Goal: Task Accomplishment & Management: Manage account settings

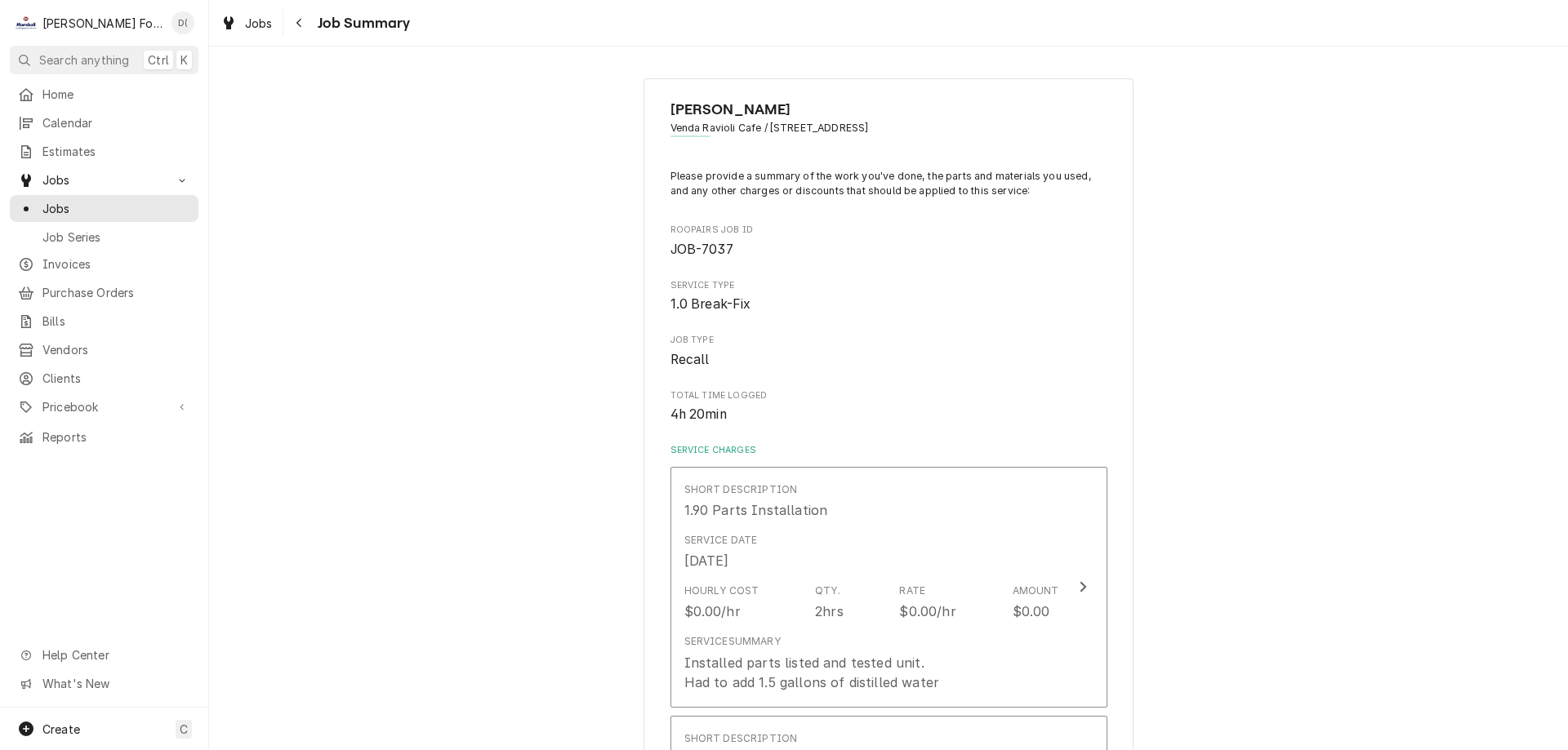
scroll to position [1714, 0]
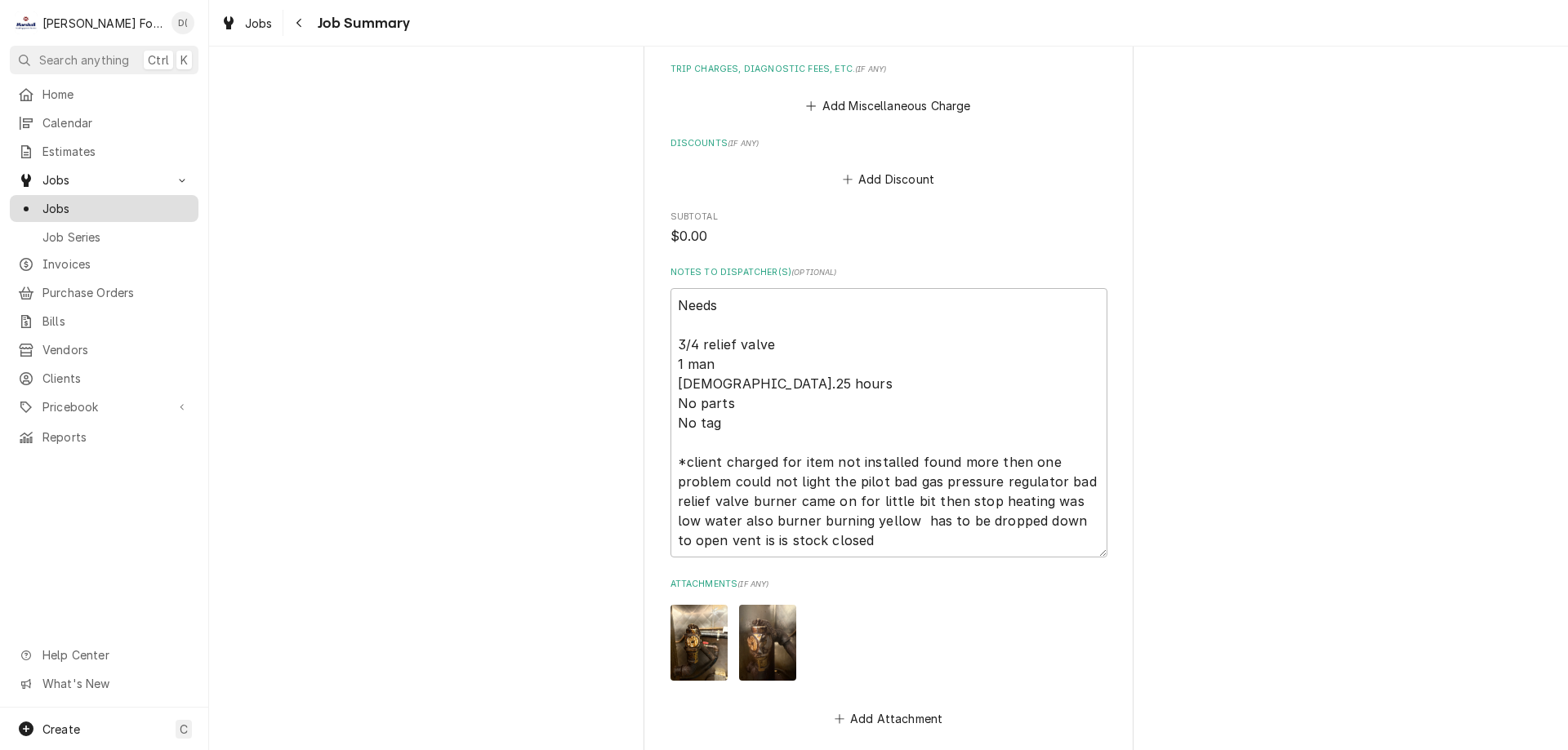
click at [134, 201] on span "Jobs" at bounding box center [116, 208] width 148 height 17
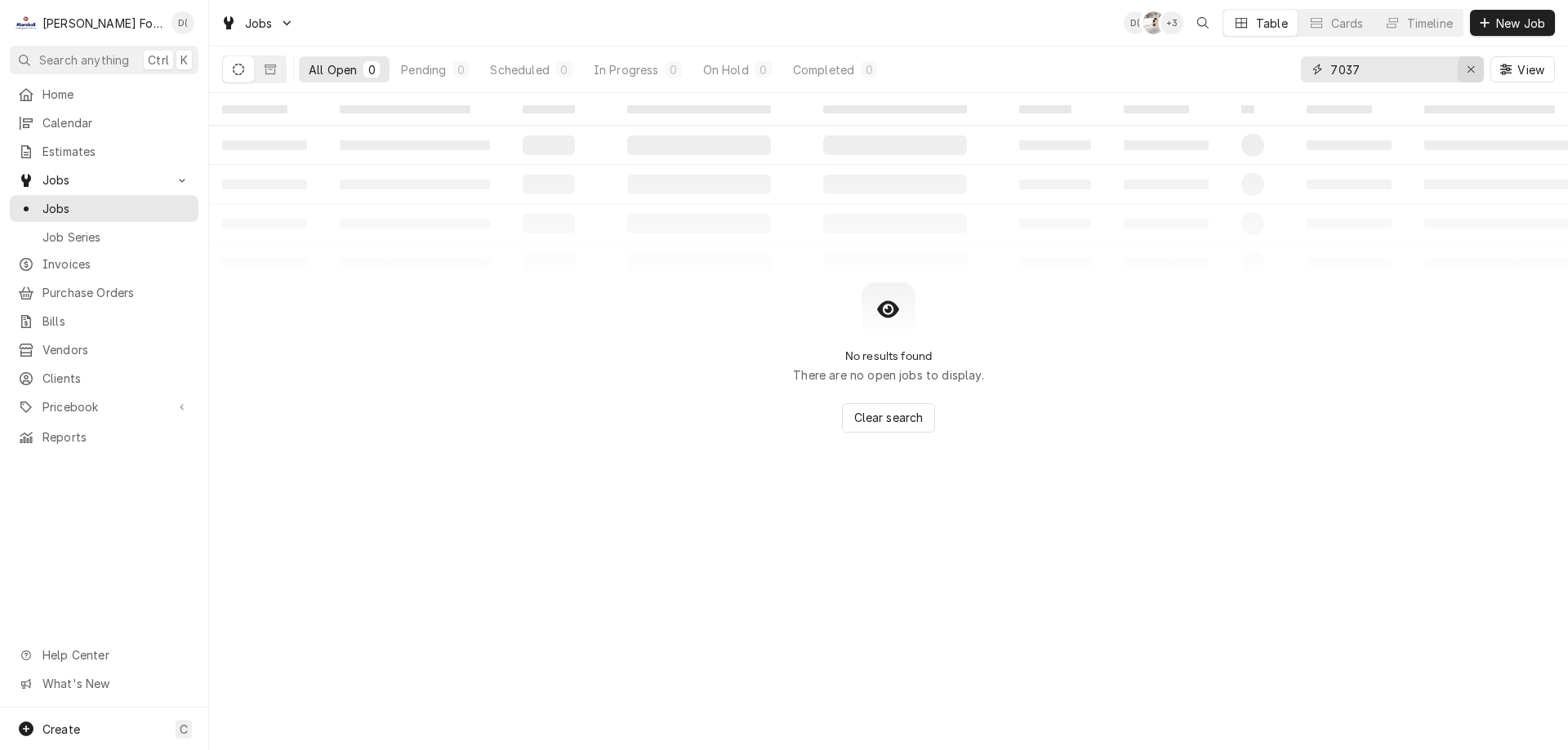
click at [1464, 66] on div "Erase input" at bounding box center [1470, 69] width 16 height 16
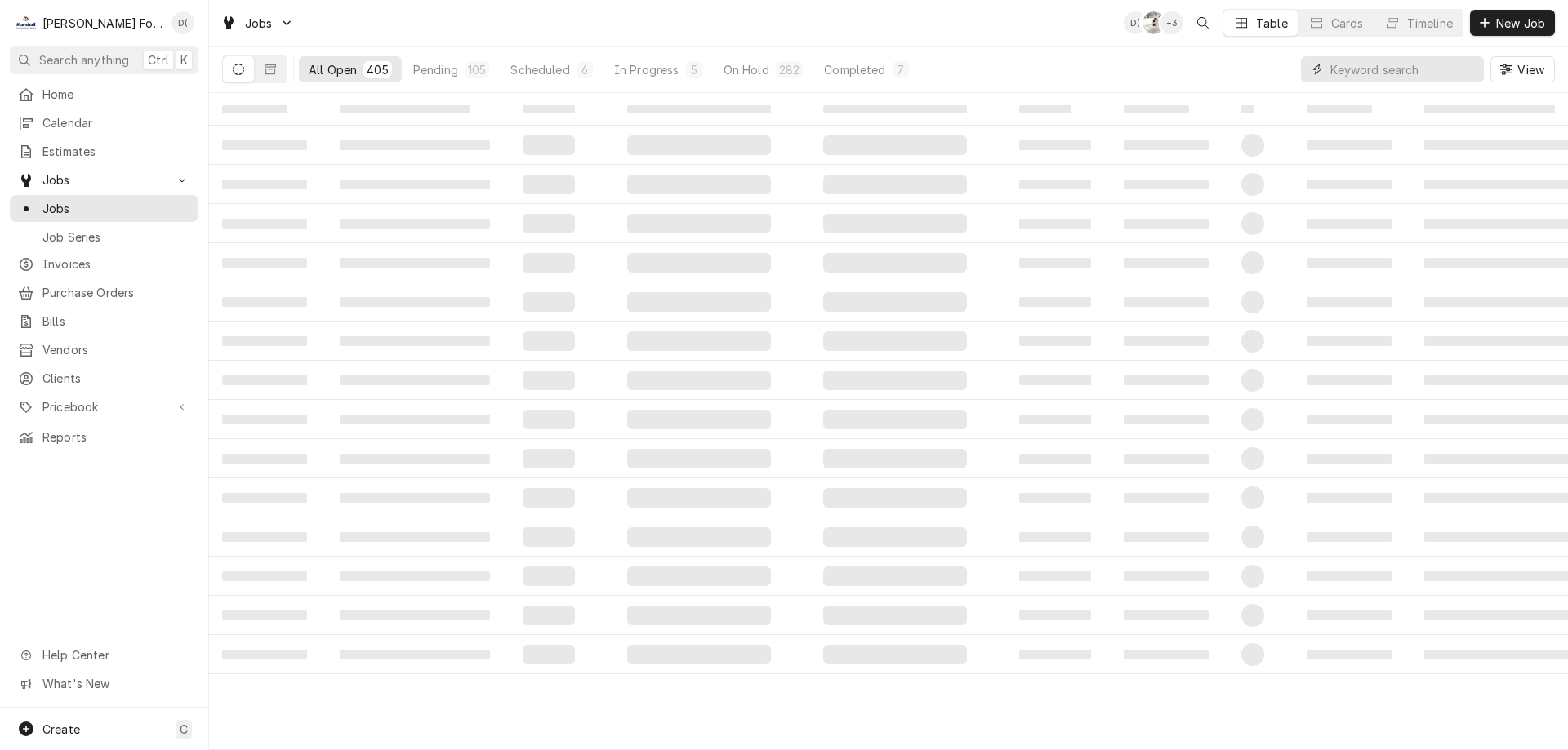
click at [1406, 75] on input "Dynamic Content Wrapper" at bounding box center [1403, 69] width 146 height 26
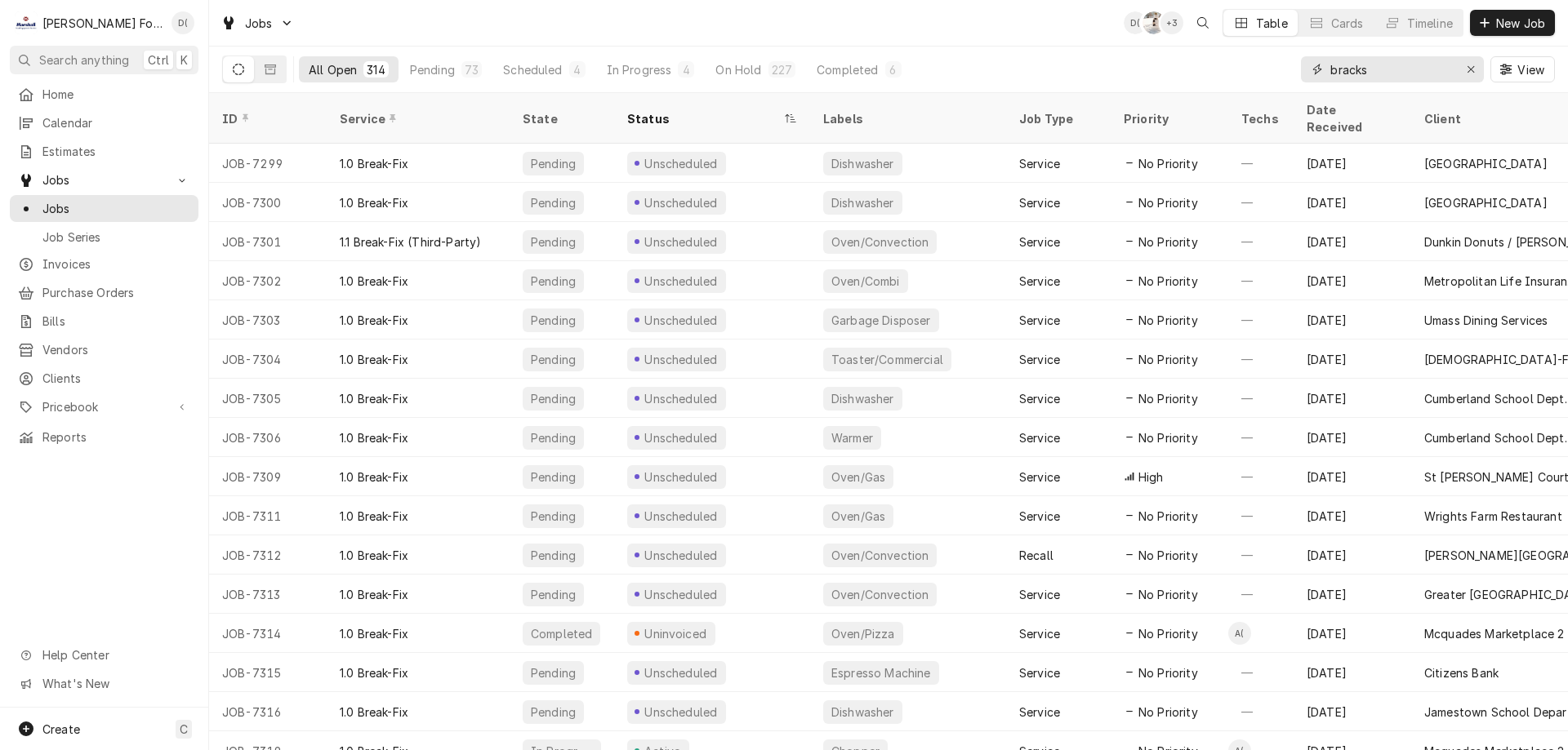
type input "bracks"
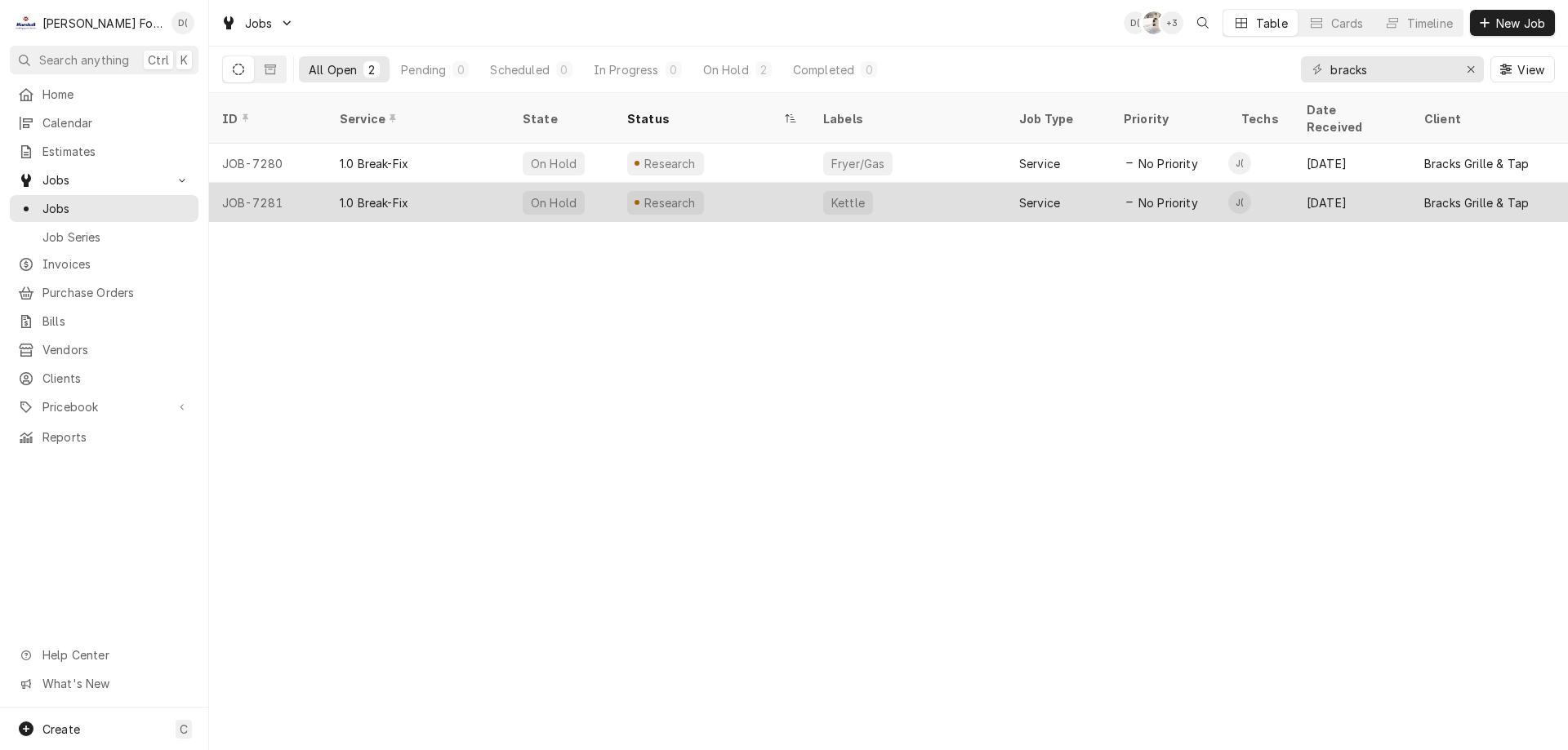
click at [765, 183] on div "Research" at bounding box center [712, 202] width 196 height 40
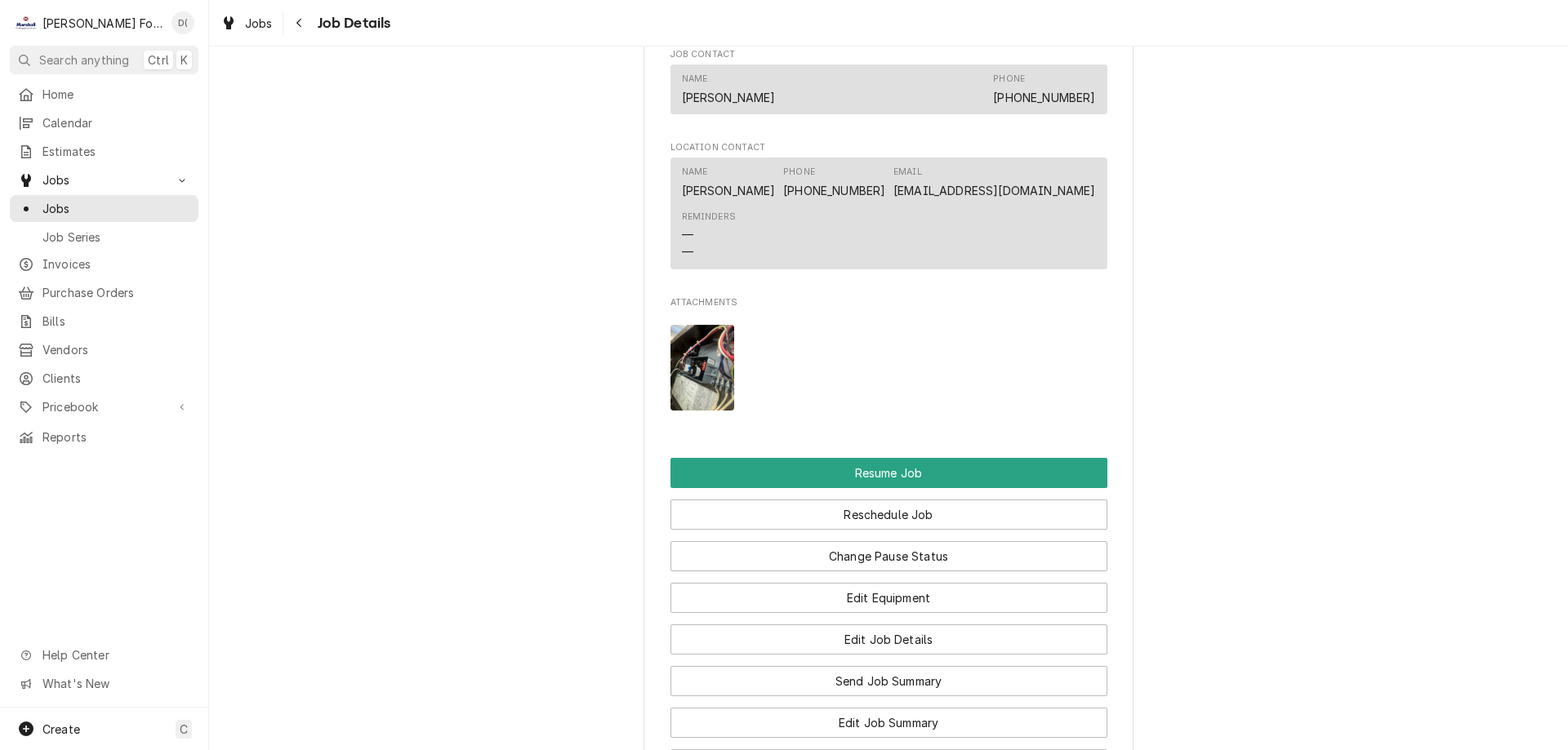
scroll to position [1551, 0]
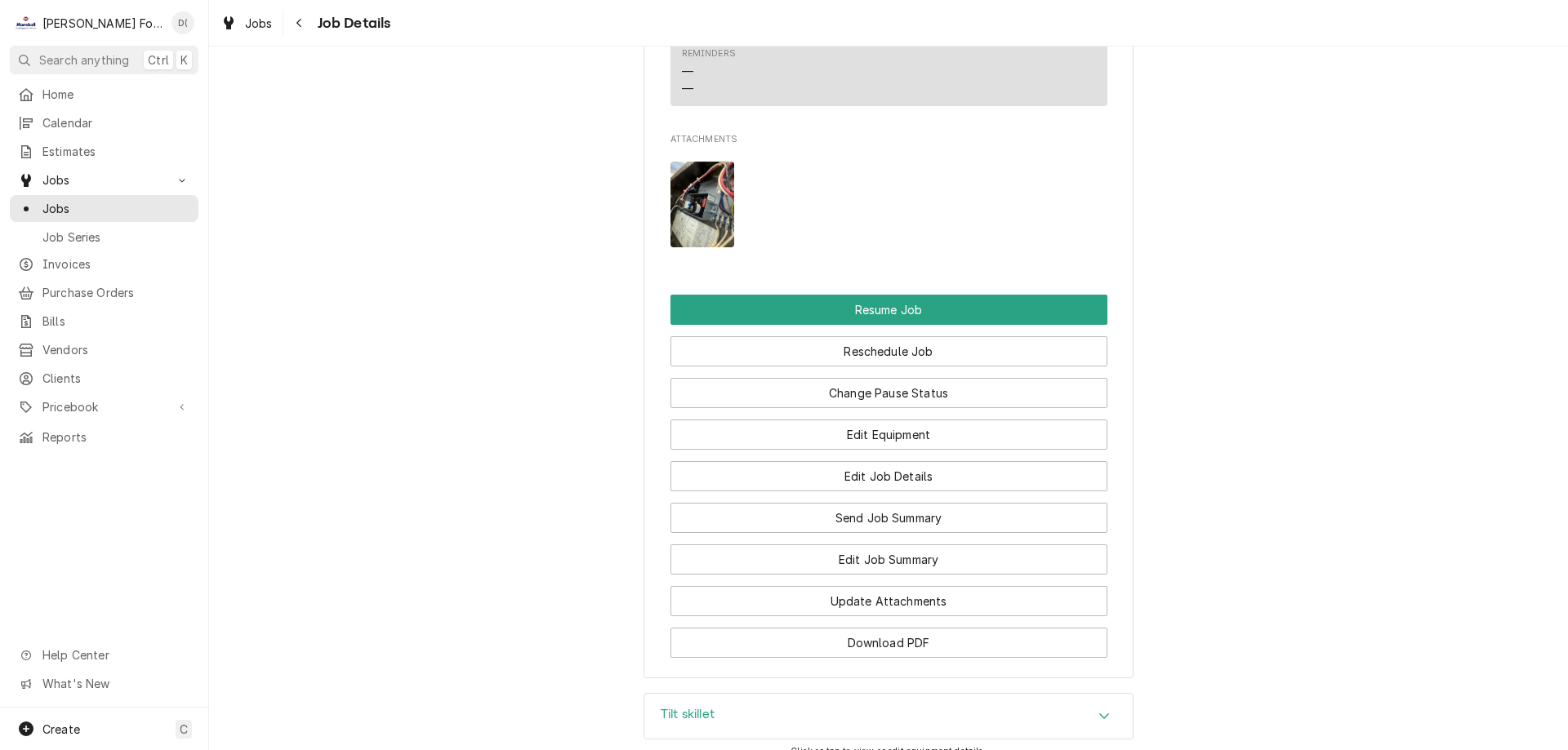
click at [696, 247] on img "Attachments" at bounding box center [702, 204] width 65 height 86
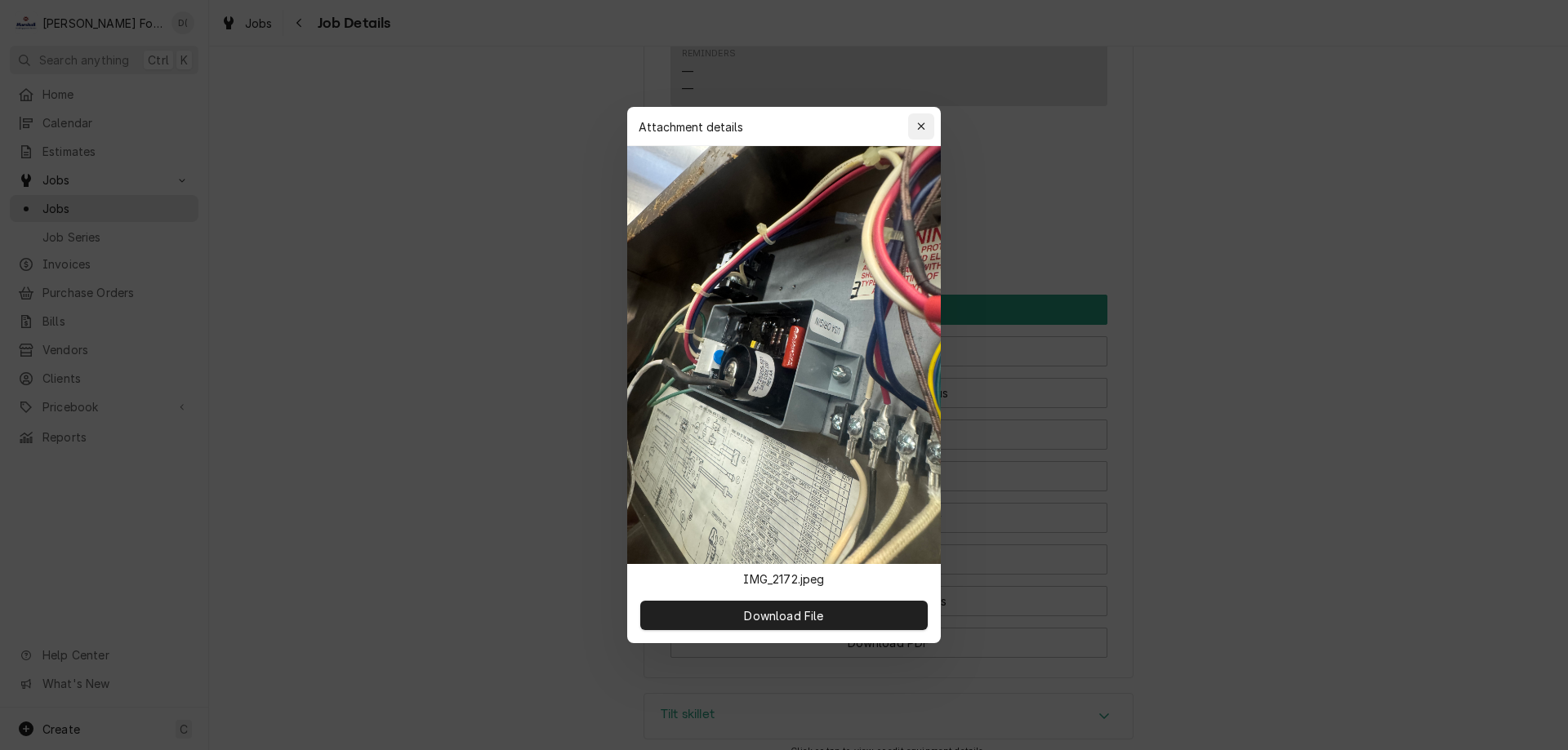
click at [921, 126] on icon "button" at bounding box center [921, 126] width 8 height 8
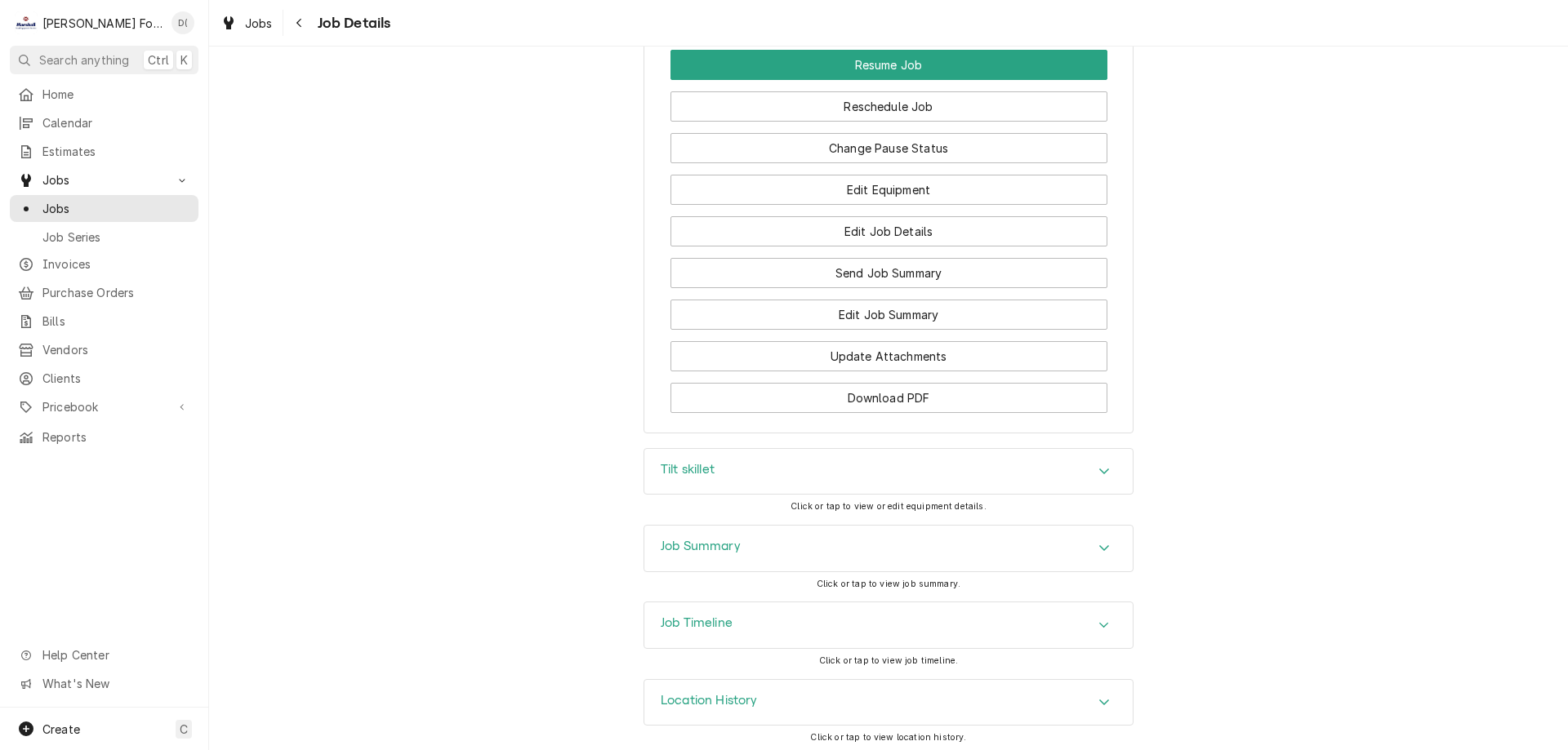
scroll to position [1821, 0]
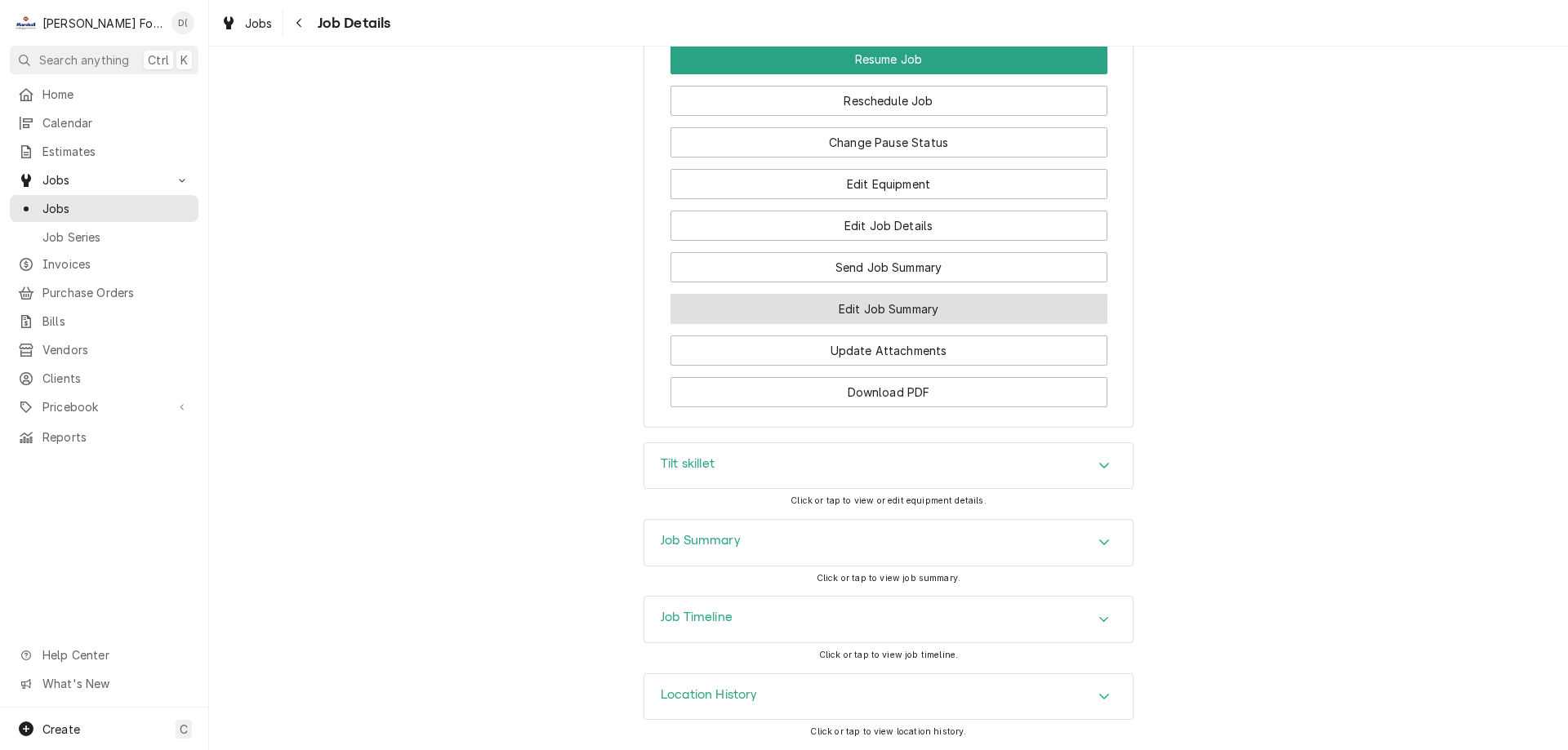
click at [890, 311] on button "Edit Job Summary" at bounding box center [888, 308] width 436 height 30
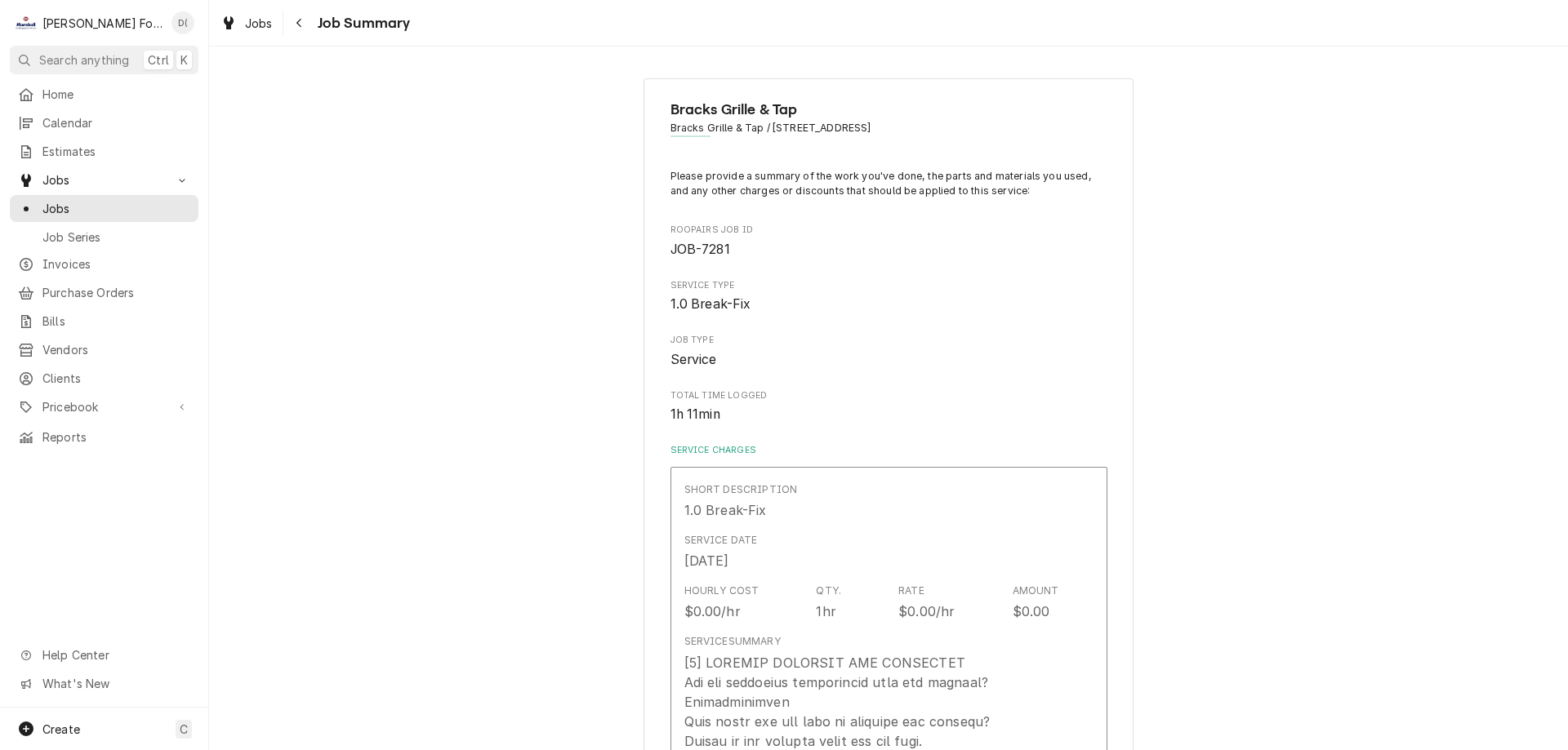
type textarea "x"
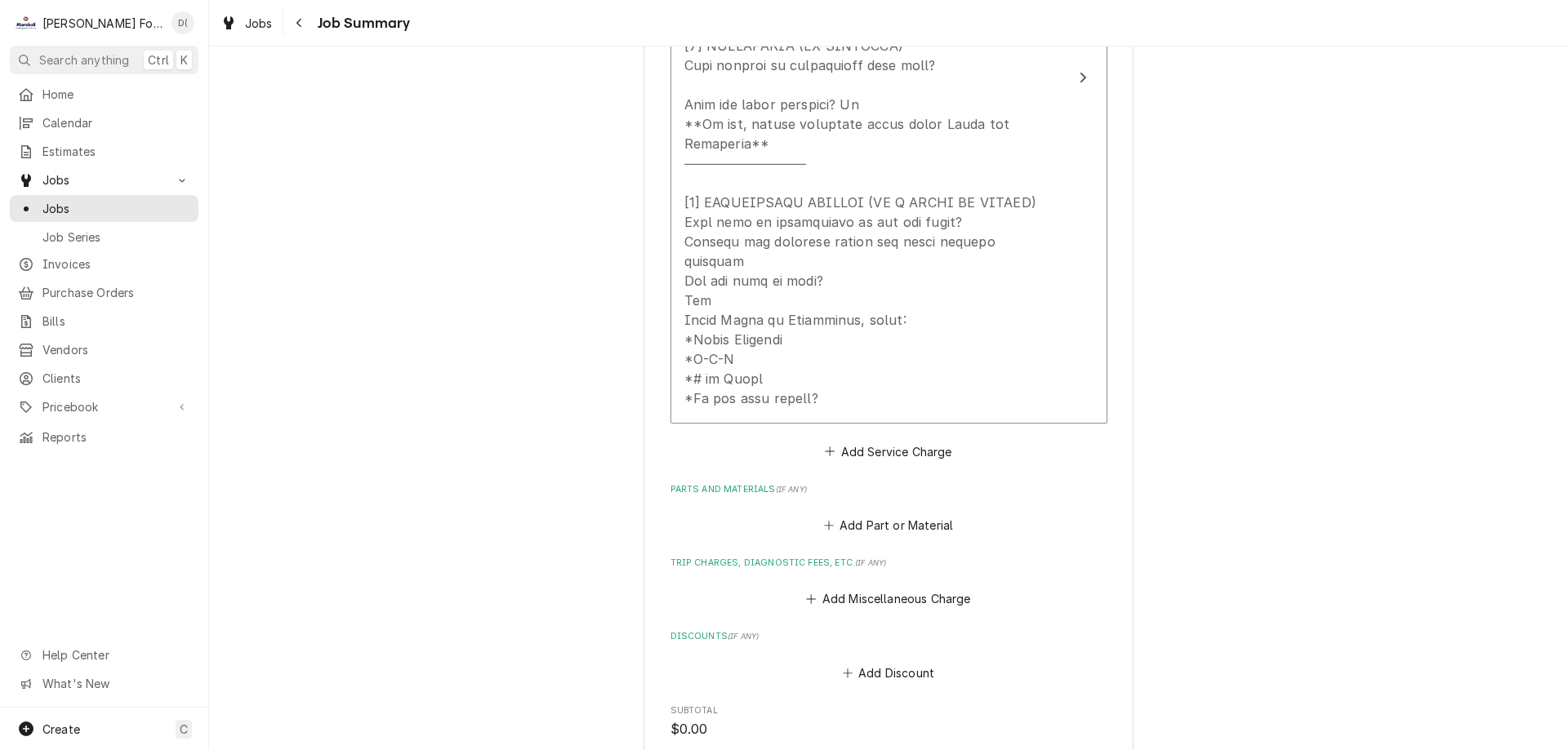
scroll to position [326, 0]
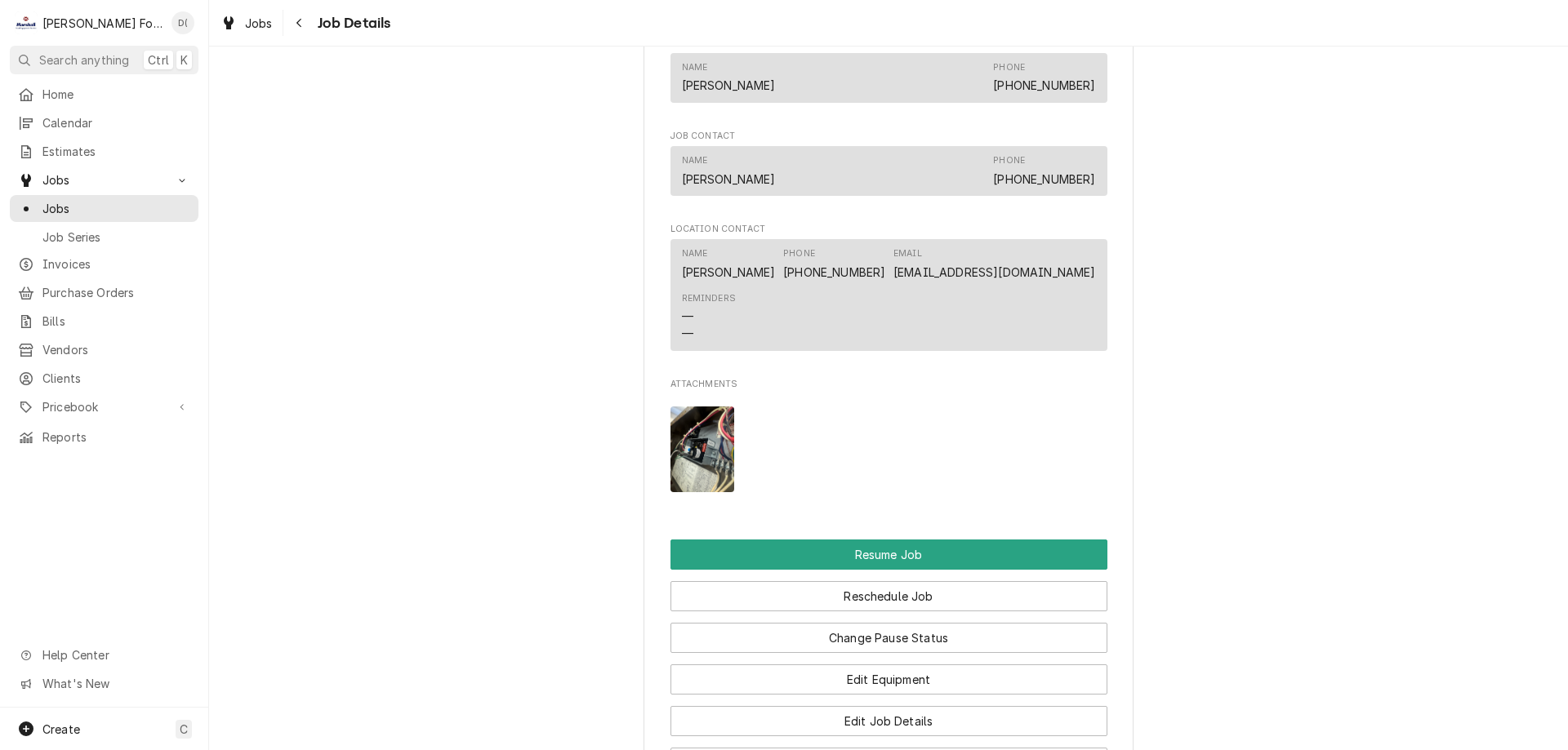
scroll to position [1469, 0]
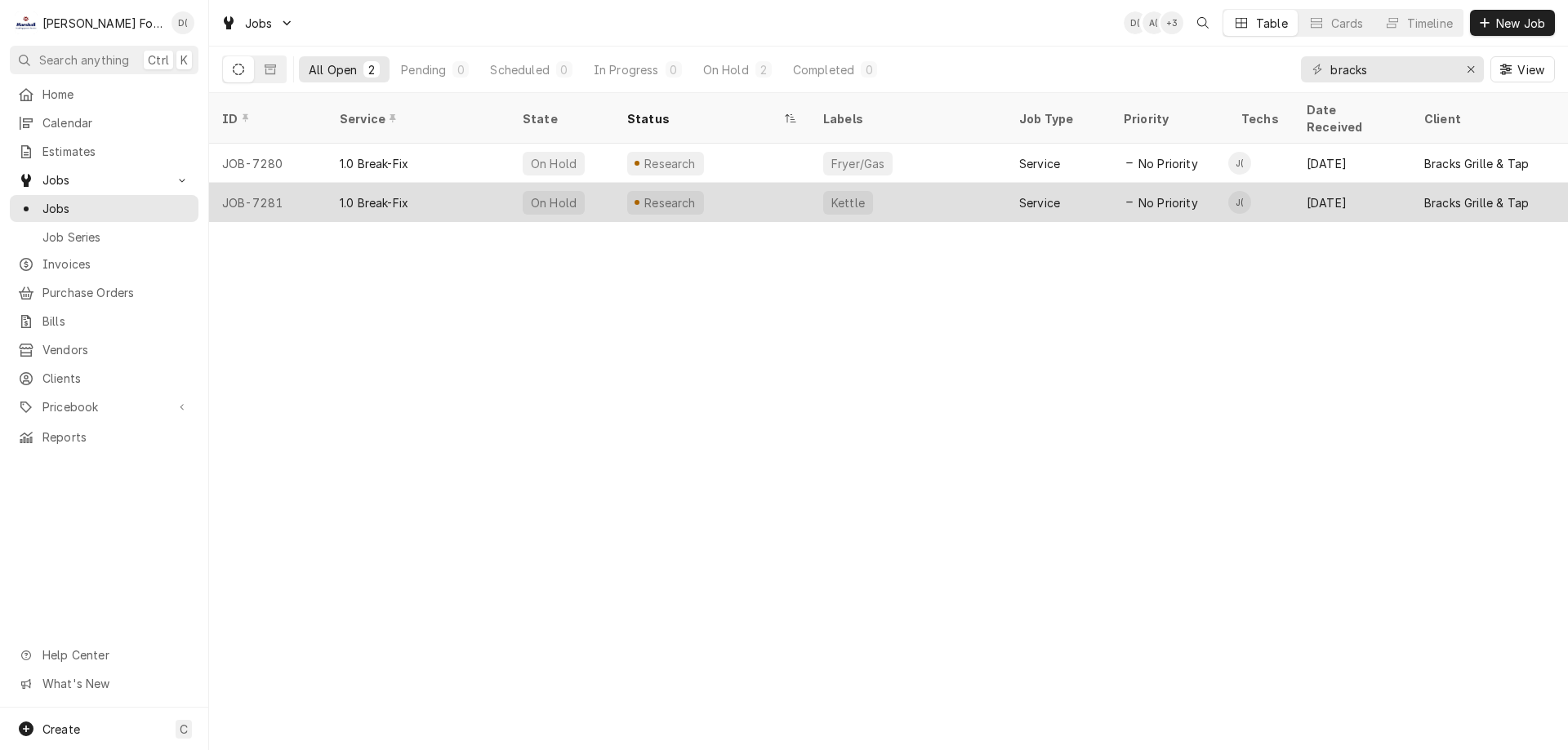
click at [768, 194] on div "Research" at bounding box center [712, 202] width 196 height 40
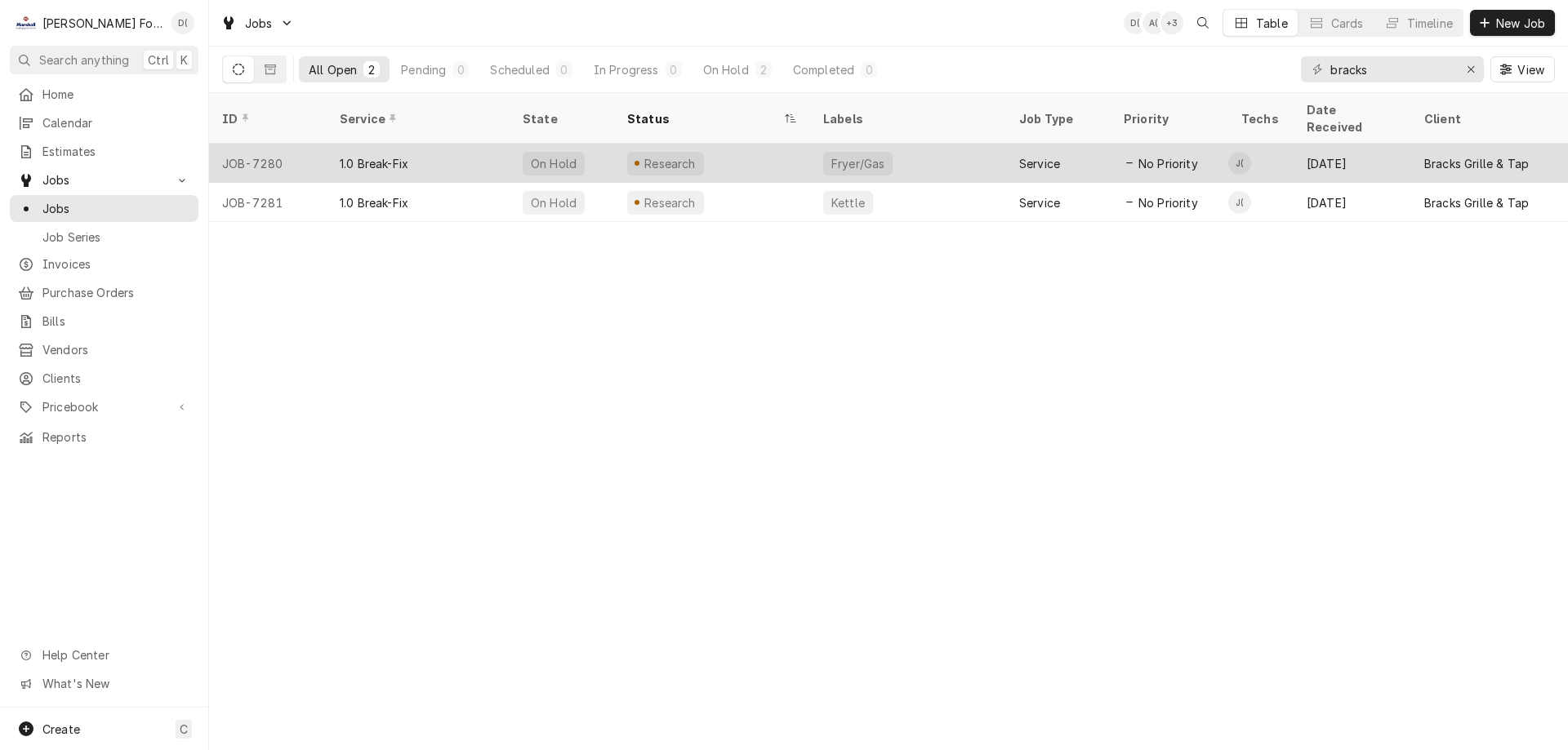
click at [781, 144] on div "Research" at bounding box center [712, 163] width 196 height 40
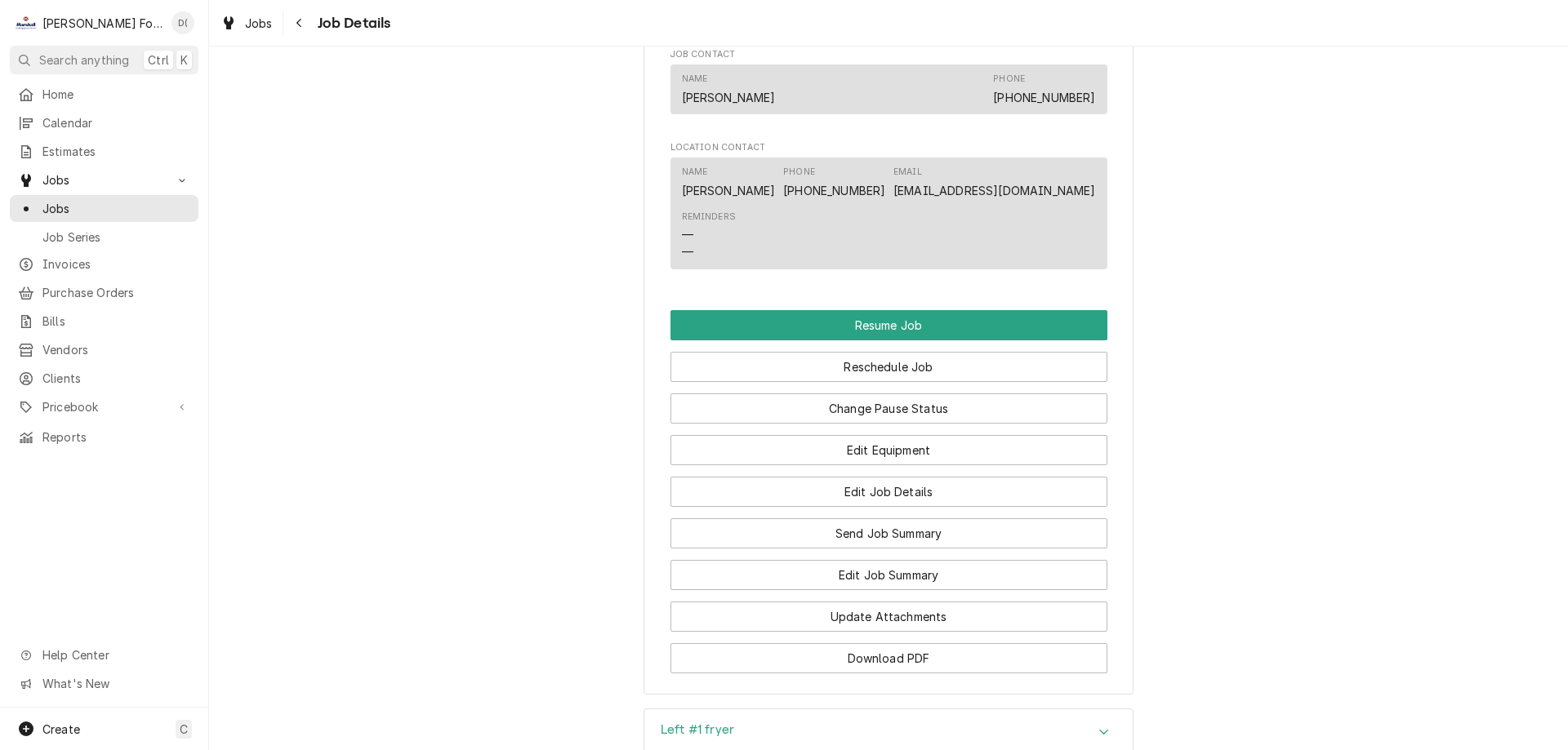
scroll to position [1674, 0]
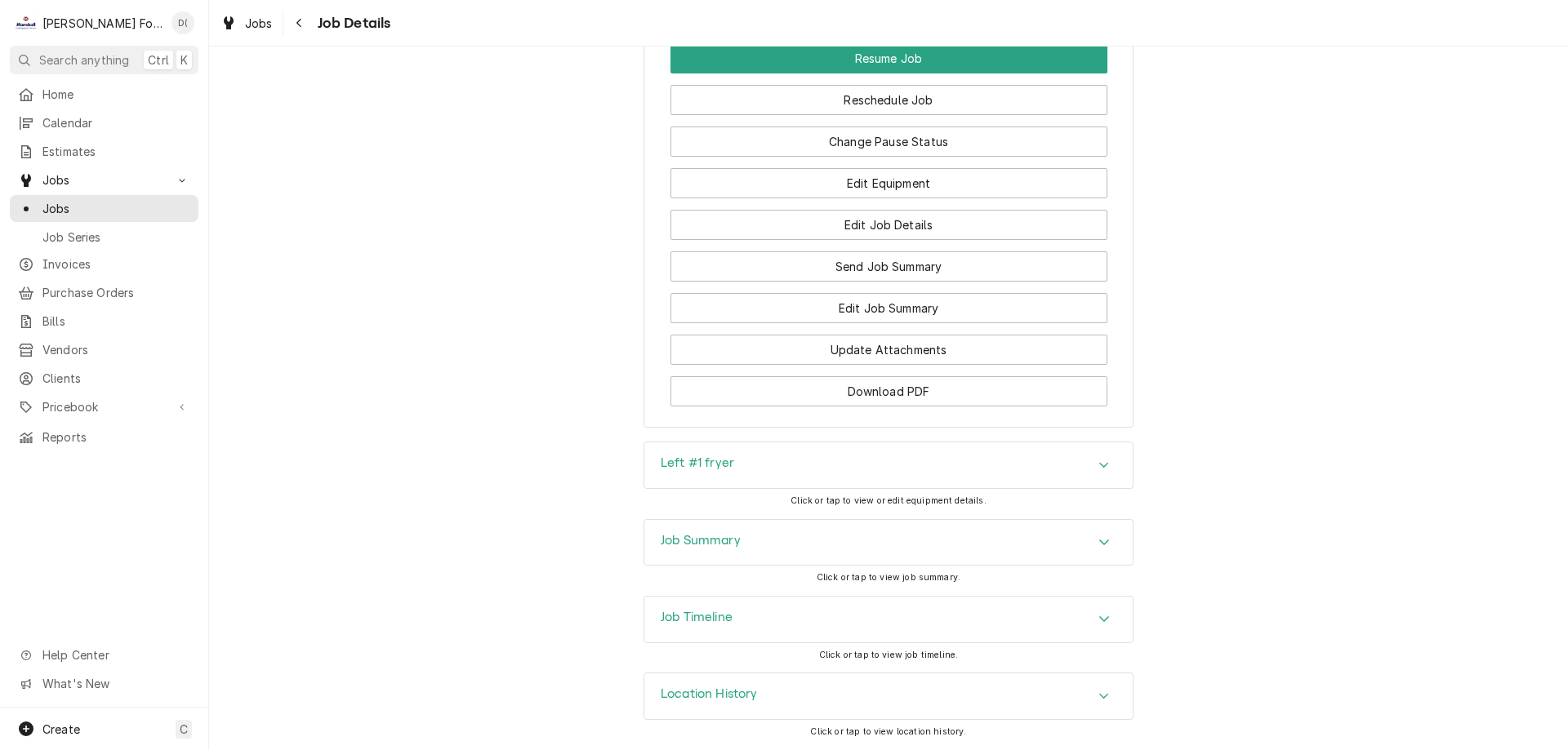
drag, startPoint x: 762, startPoint y: 542, endPoint x: 744, endPoint y: 529, distance: 22.2
click at [763, 542] on div "Job Summary" at bounding box center [888, 542] width 489 height 45
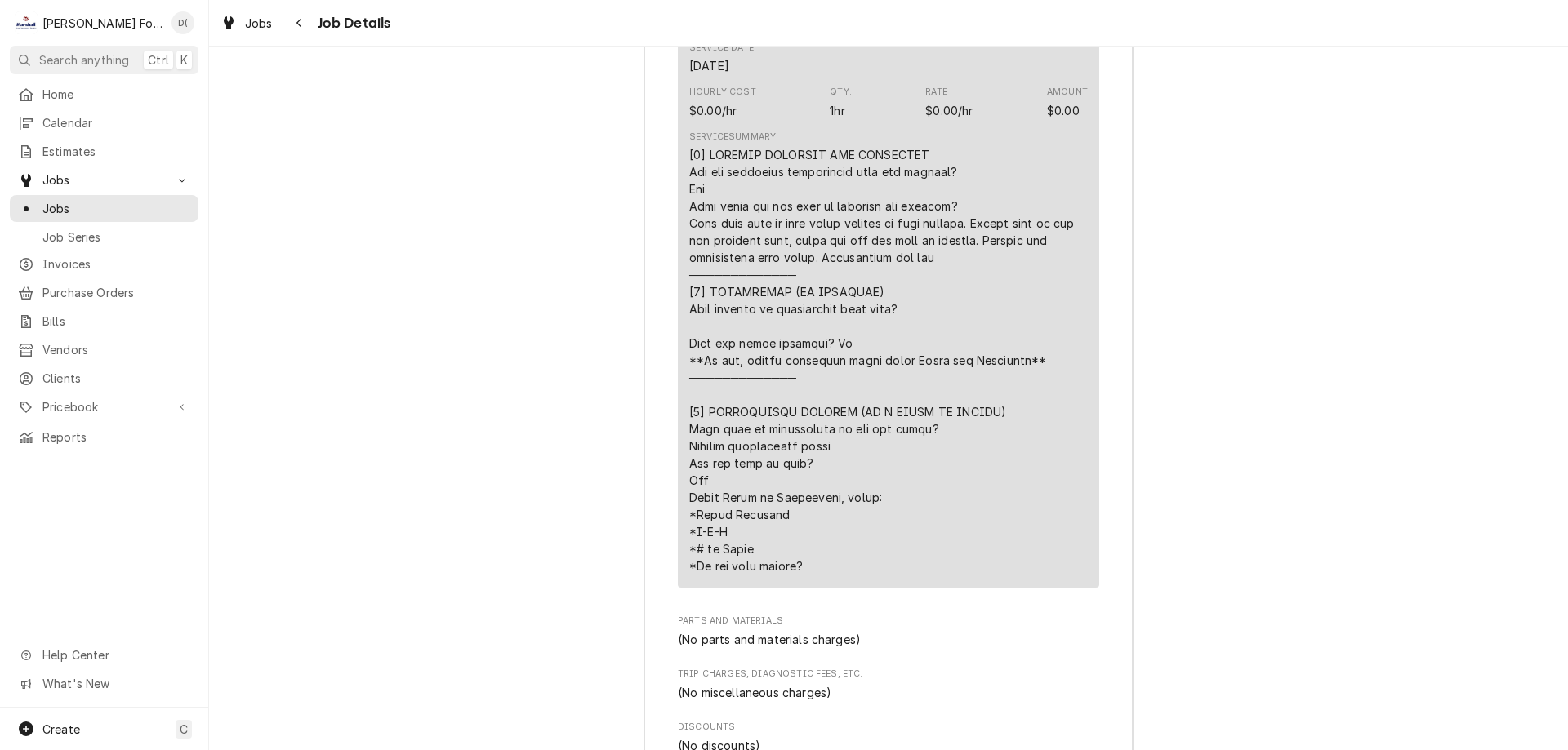
scroll to position [2735, 0]
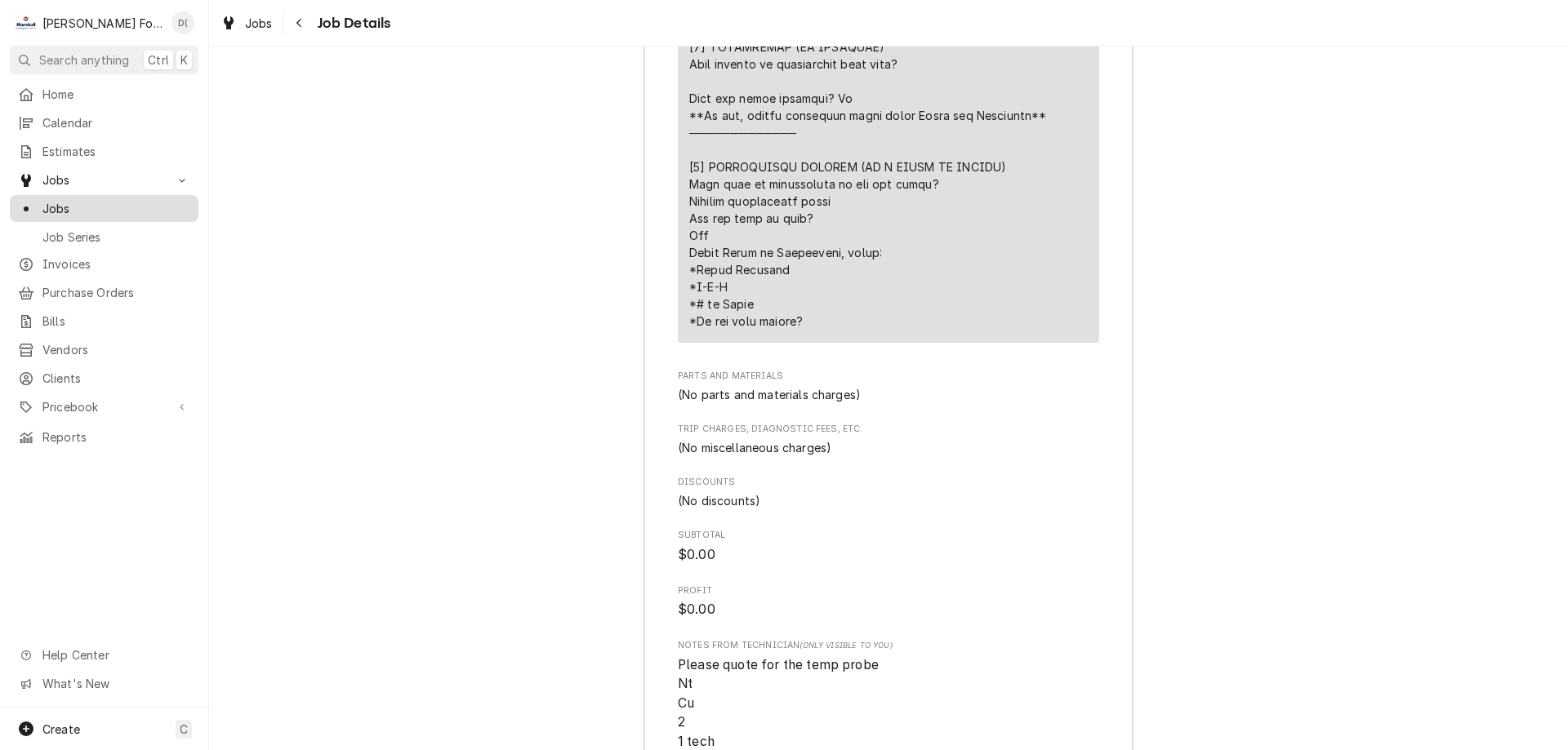
click at [105, 200] on span "Jobs" at bounding box center [116, 208] width 148 height 17
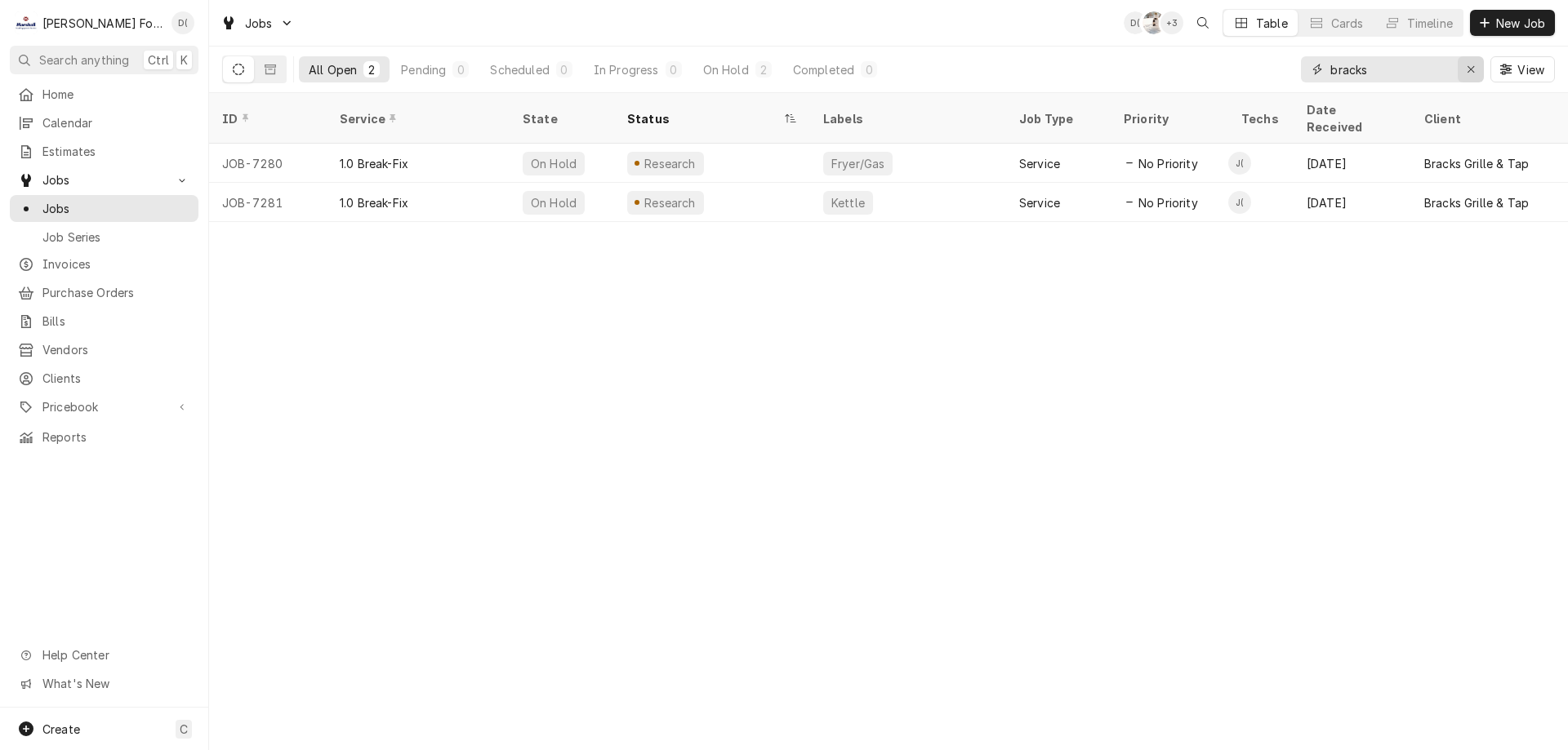
click at [1469, 69] on icon "Erase input" at bounding box center [1470, 69] width 7 height 7
click at [1407, 75] on input "Dynamic Content Wrapper" at bounding box center [1407, 69] width 154 height 26
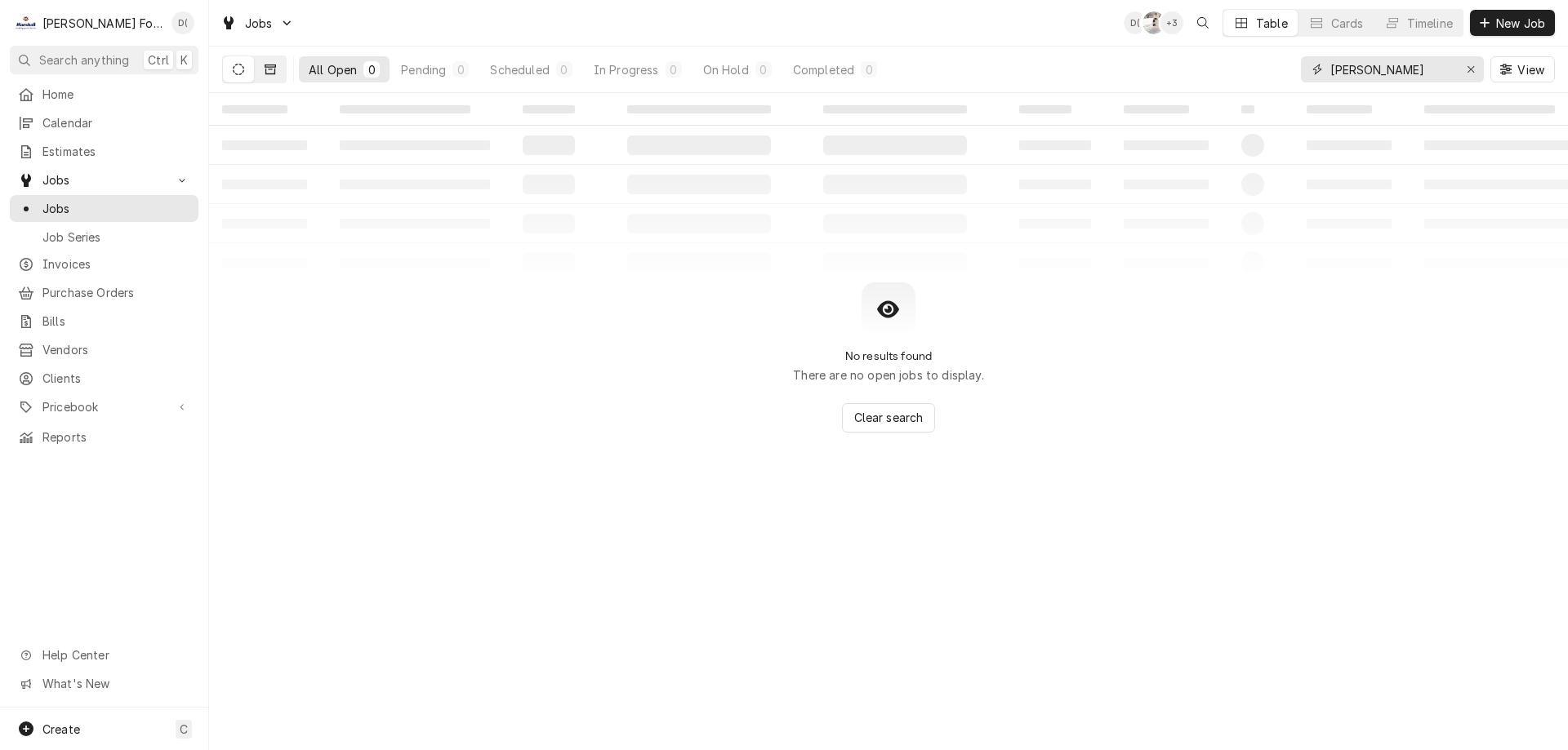
type input "wingate"
click at [272, 69] on icon "Dynamic Content Wrapper" at bounding box center [270, 69] width 12 height 12
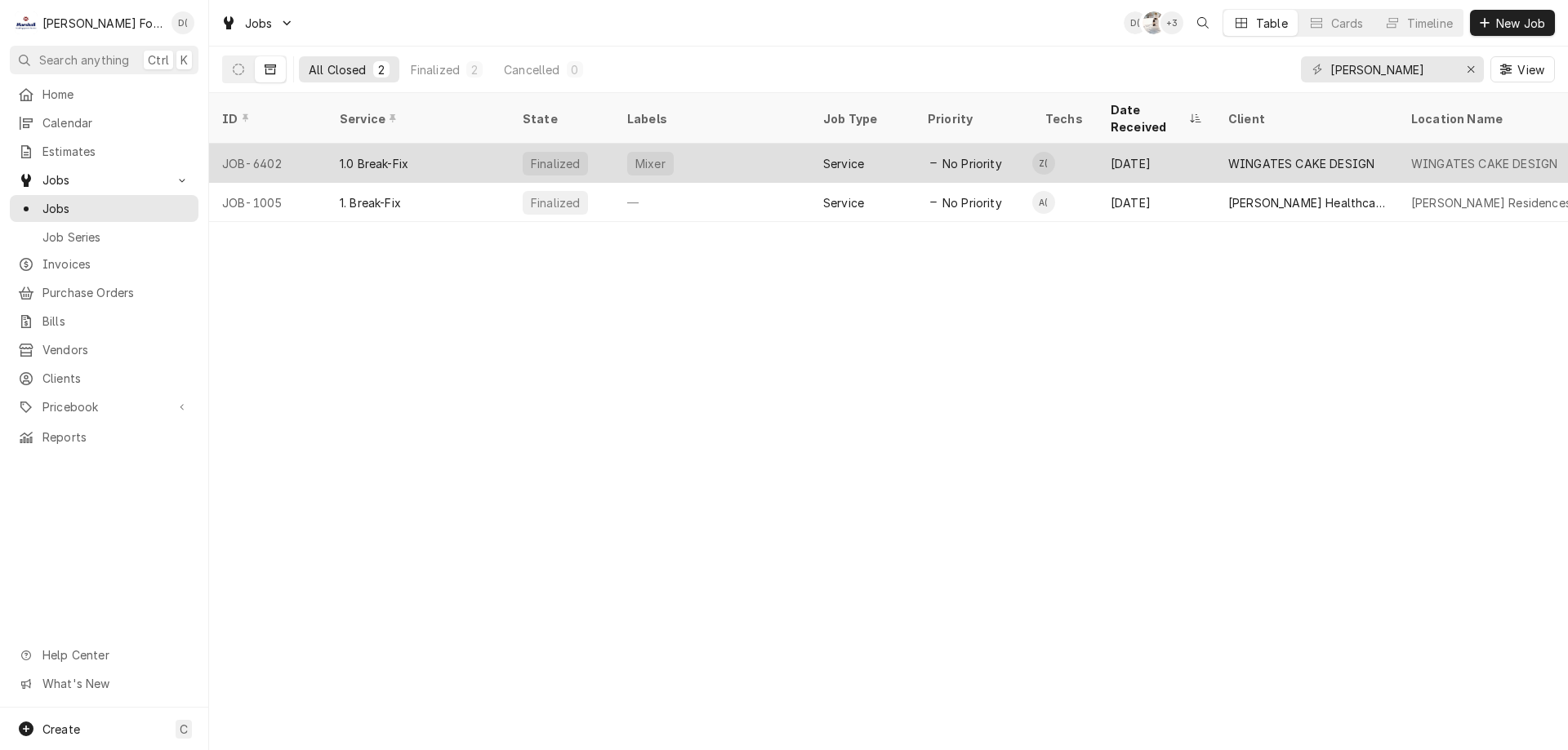
click at [433, 144] on div "1.0 Break-Fix" at bounding box center [417, 163] width 182 height 40
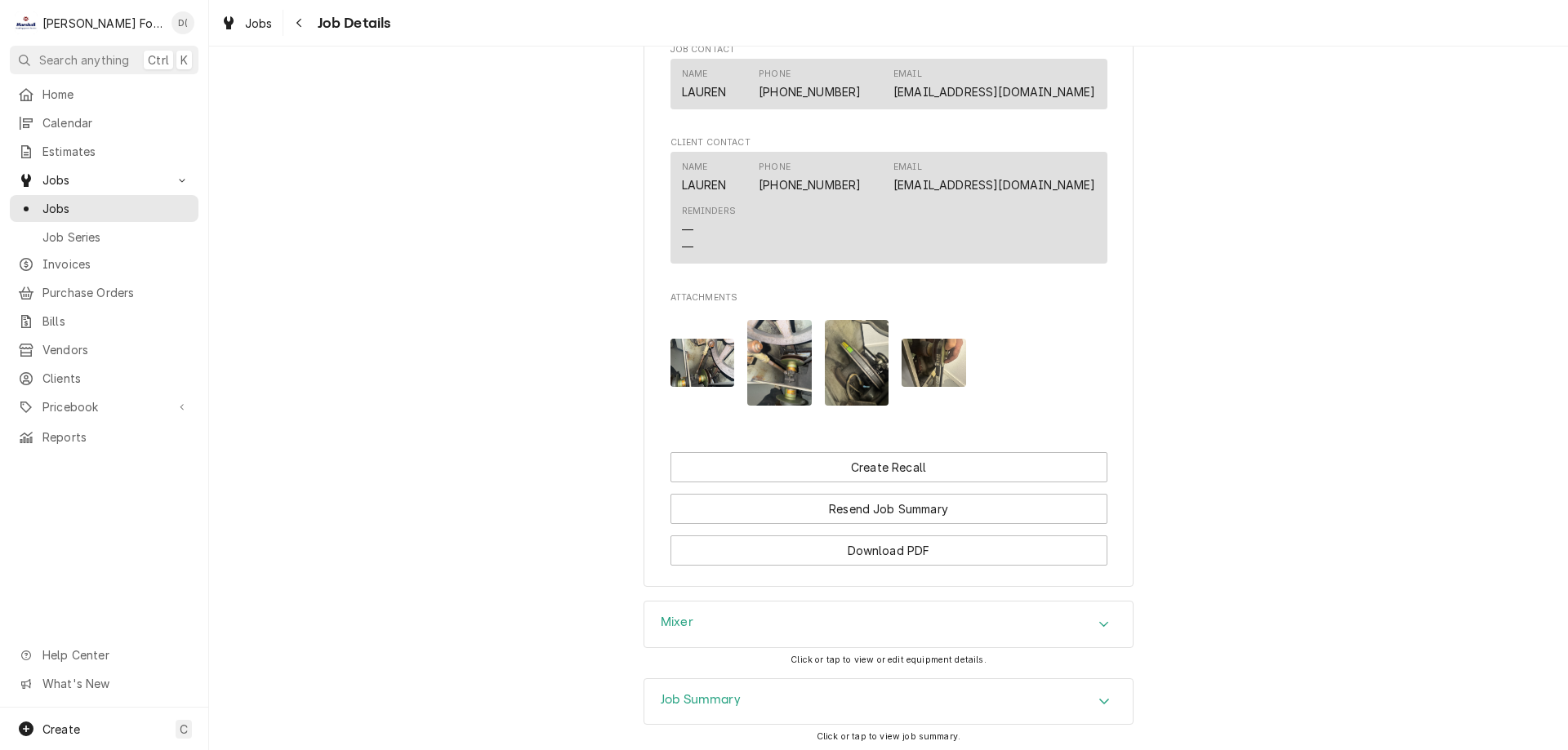
scroll to position [1302, 0]
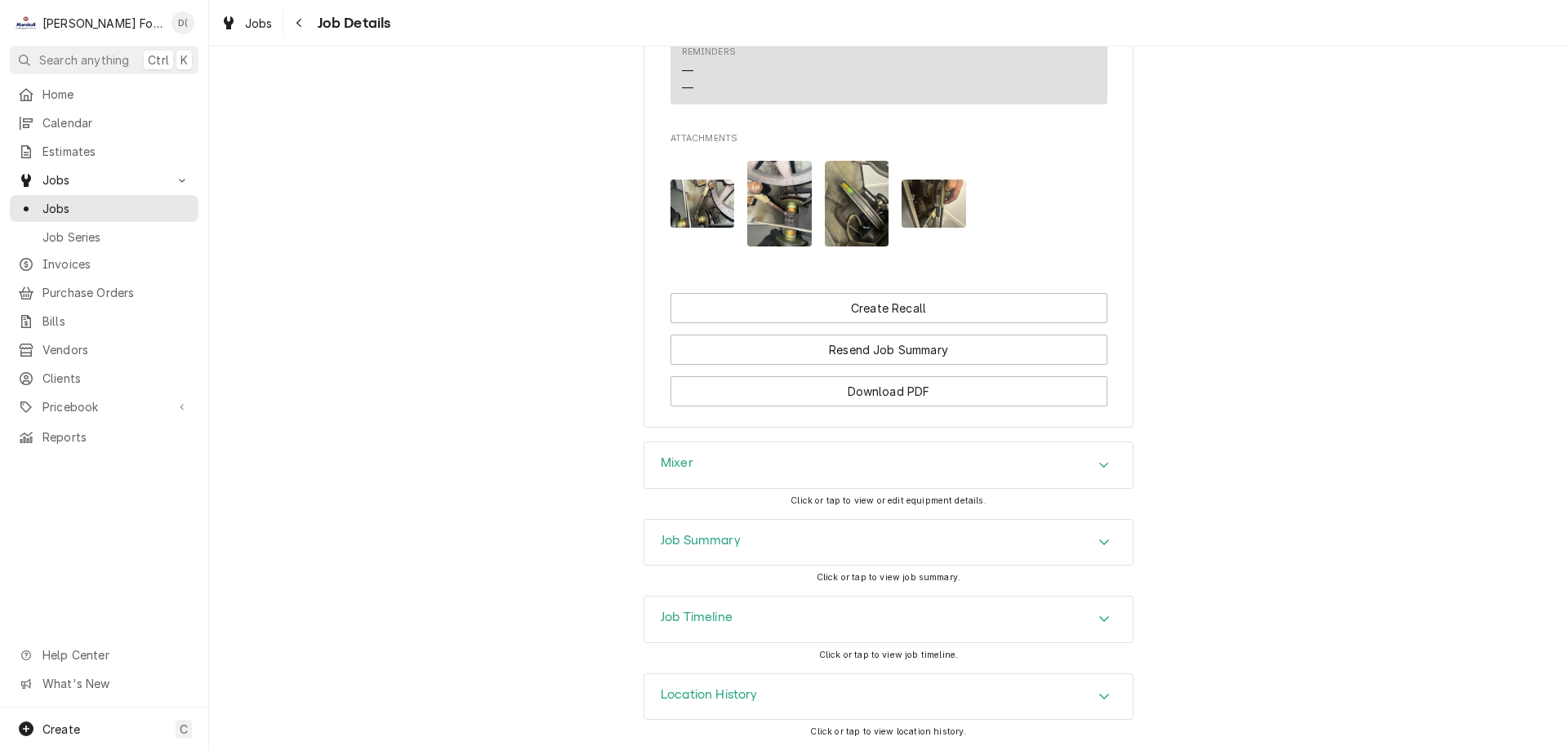
drag, startPoint x: 727, startPoint y: 608, endPoint x: 711, endPoint y: 584, distance: 28.8
click at [727, 608] on div "Job Timeline" at bounding box center [888, 619] width 489 height 45
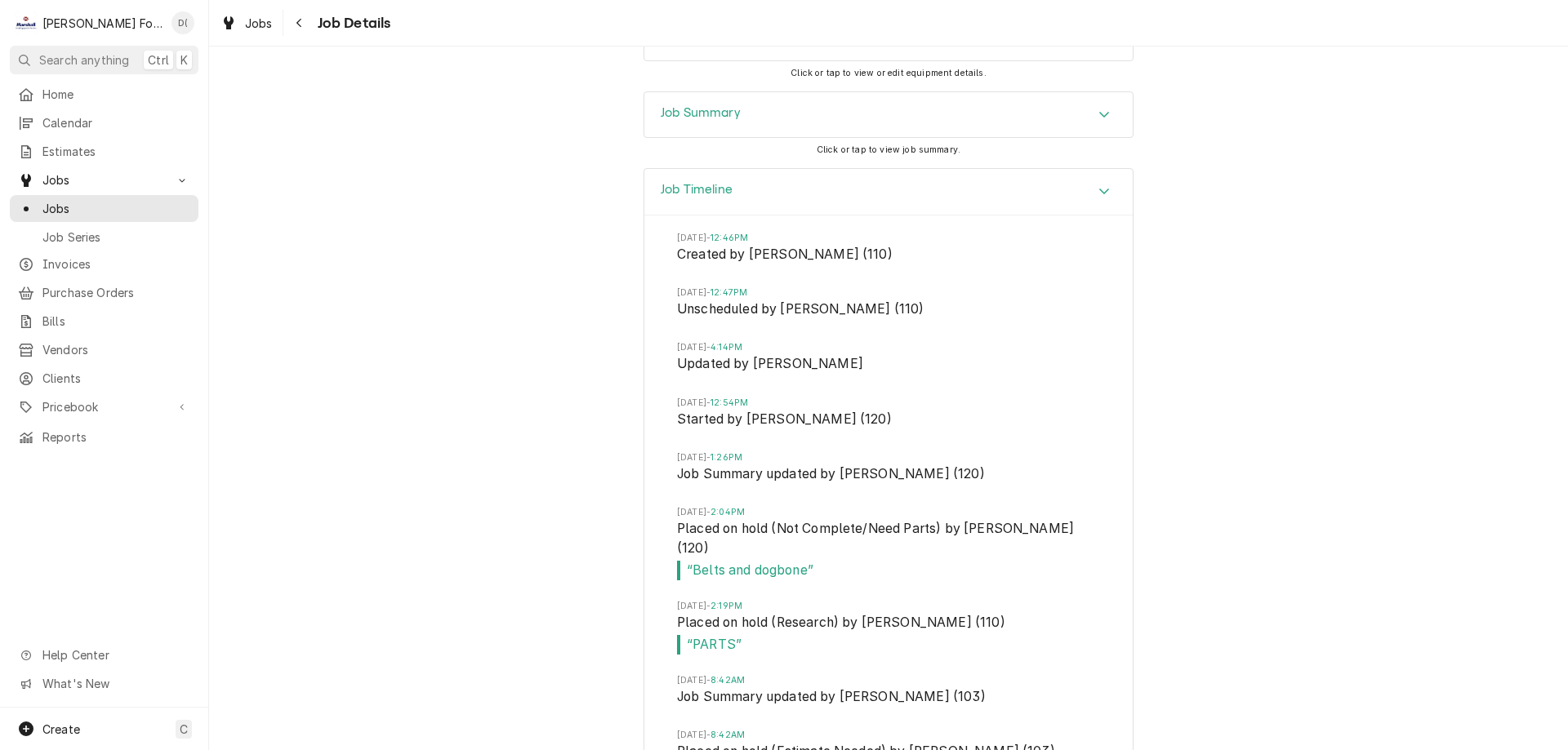
scroll to position [1403, 0]
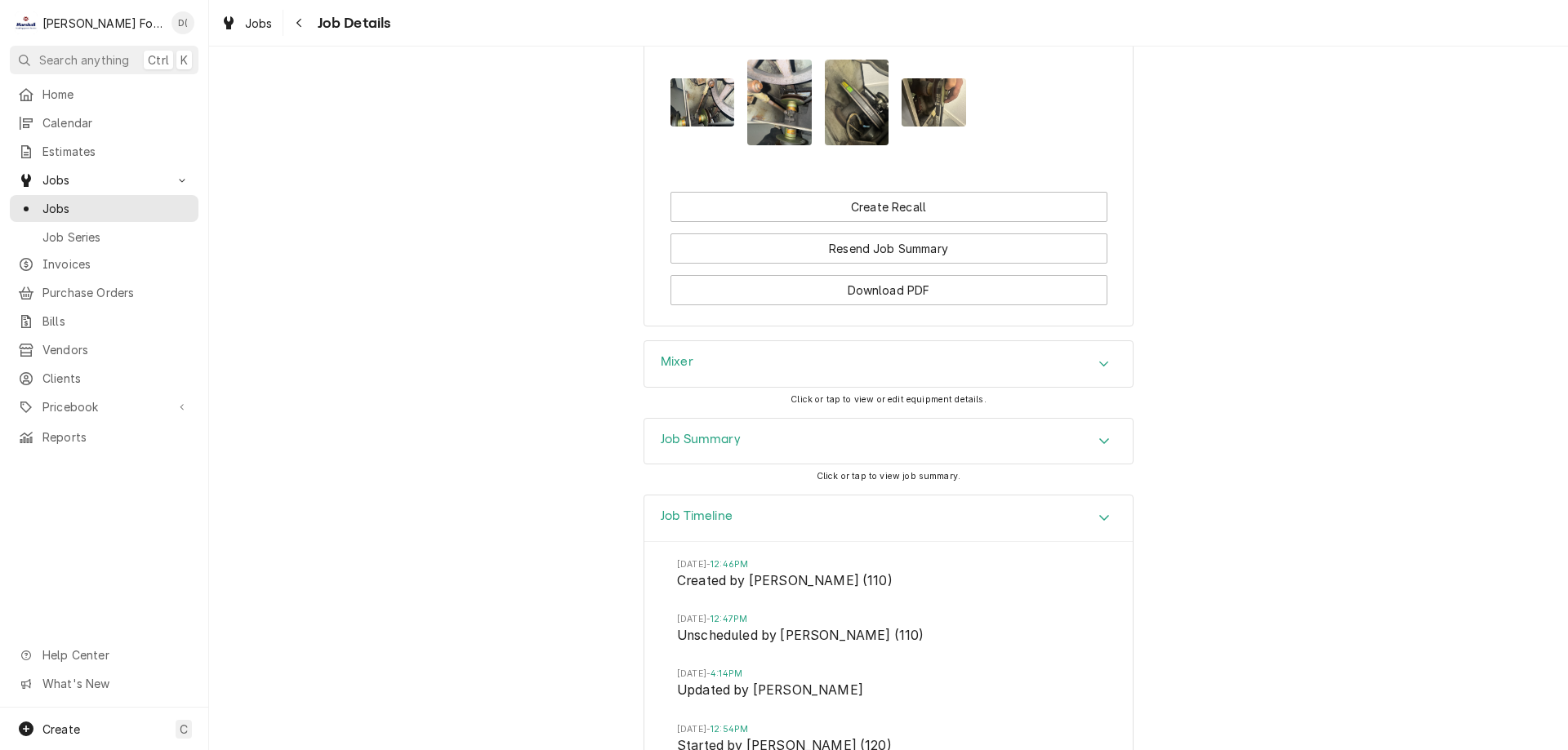
click at [706, 452] on div "Job Summary" at bounding box center [888, 441] width 489 height 45
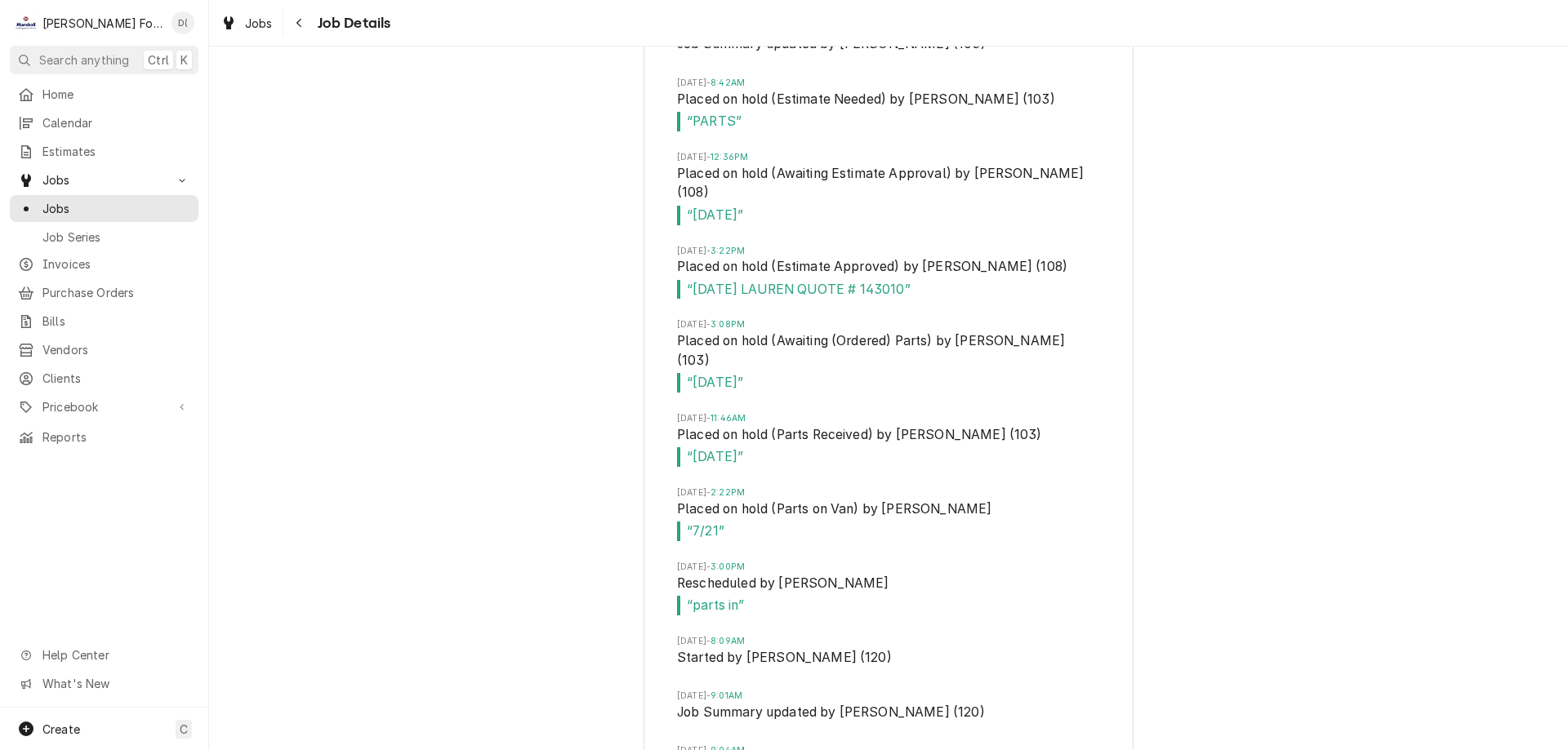
scroll to position [5676, 0]
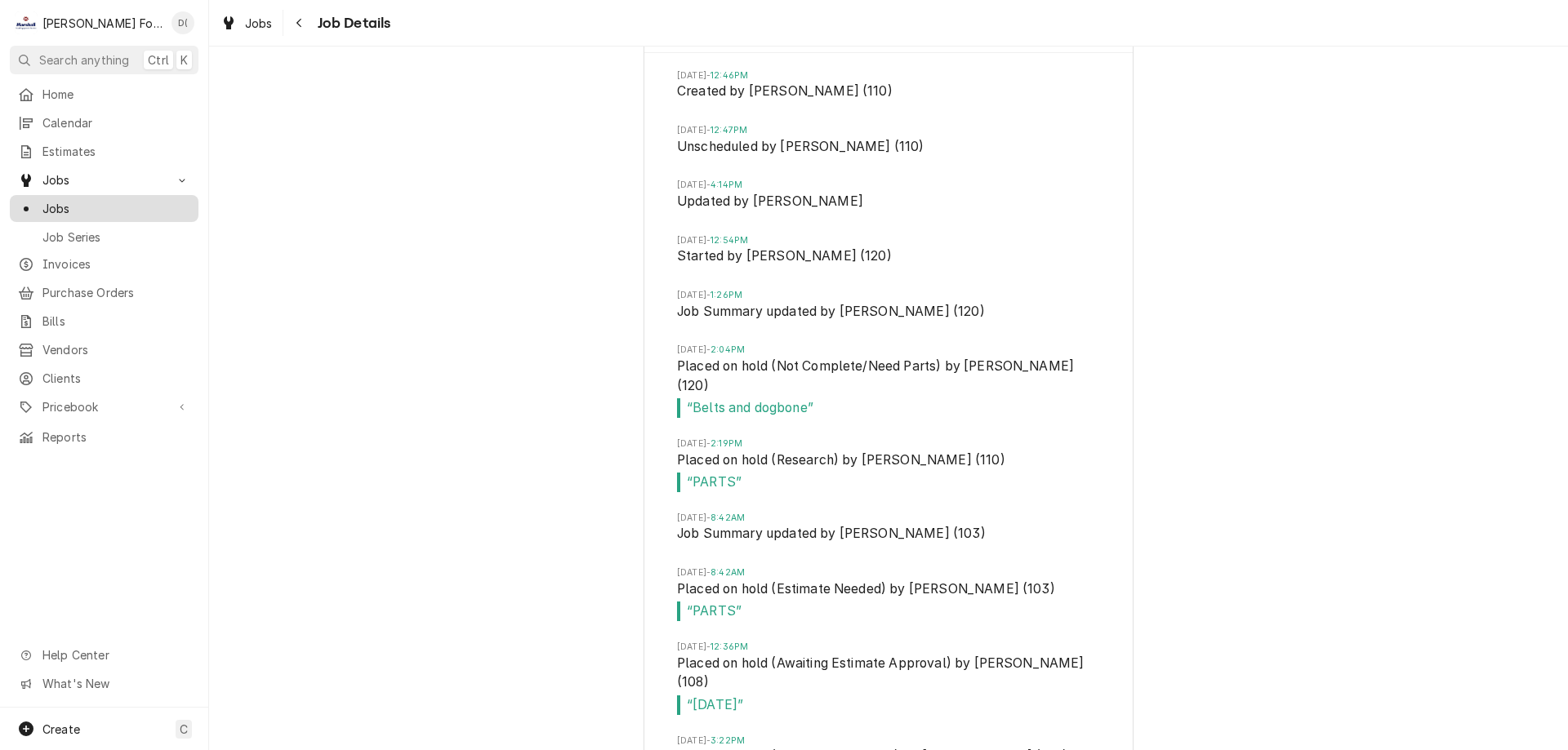
click at [125, 200] on span "Jobs" at bounding box center [116, 208] width 148 height 17
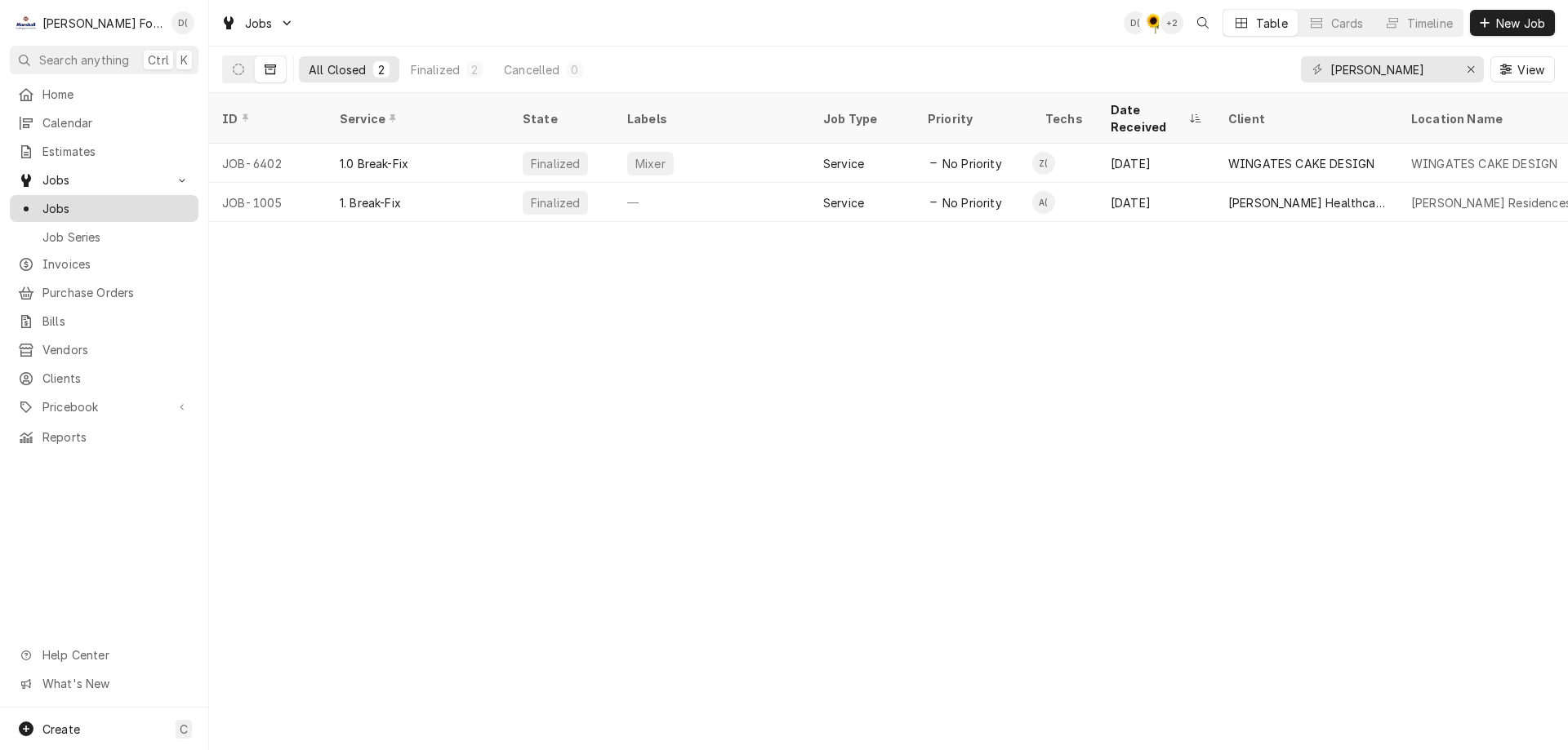
click at [86, 201] on span "Jobs" at bounding box center [116, 208] width 148 height 17
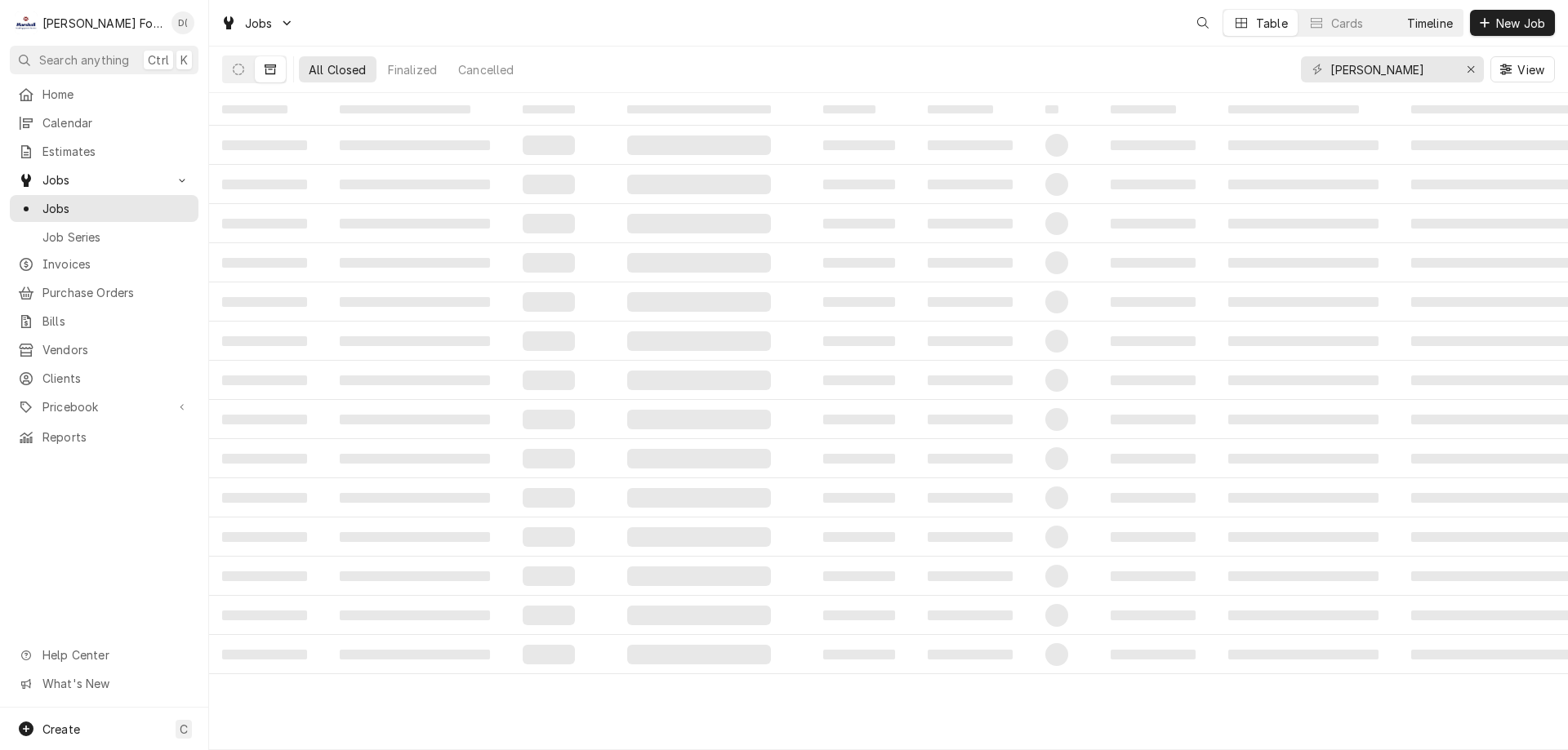
click at [1436, 11] on div "Table Cards Timeline" at bounding box center [1342, 22] width 240 height 28
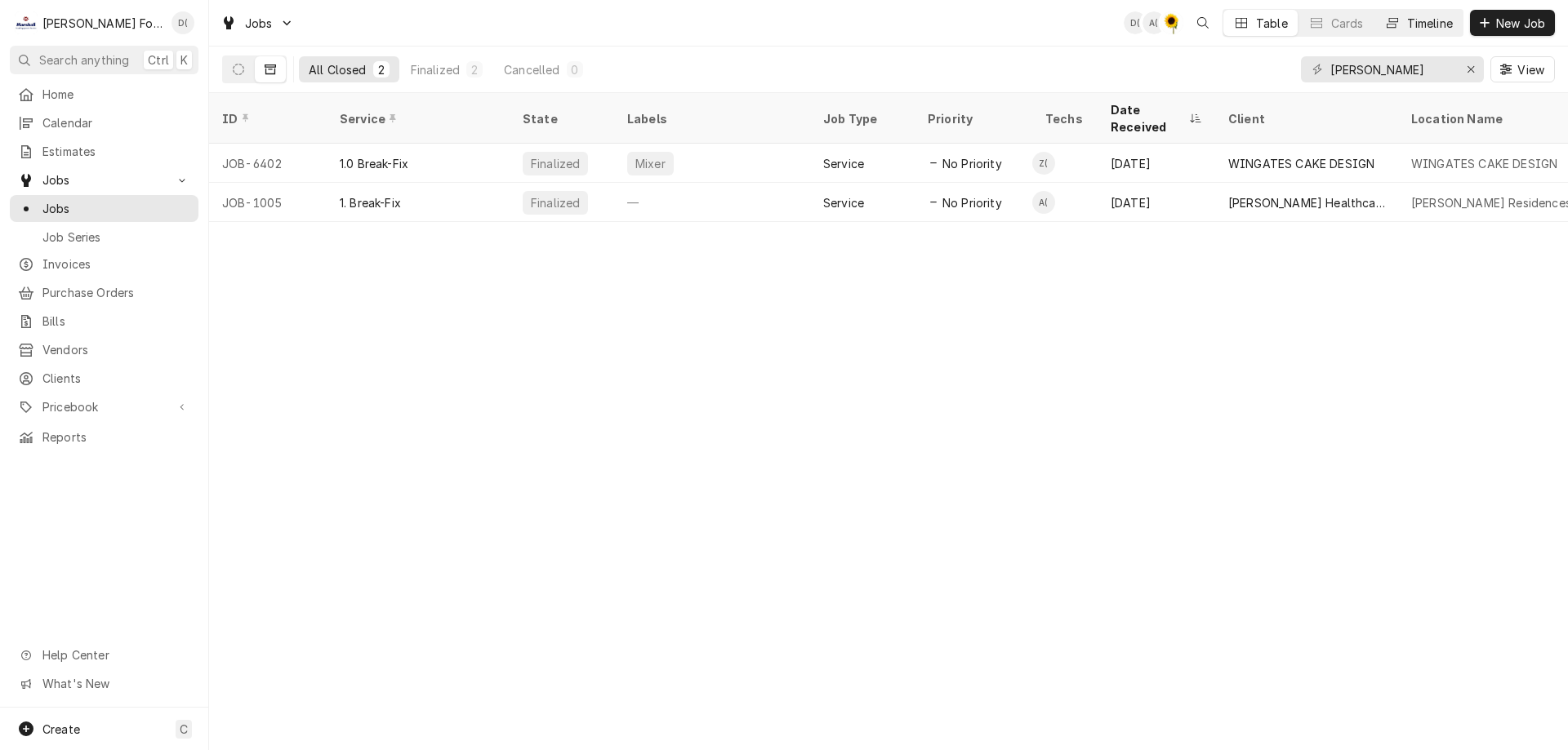
click at [1433, 20] on div "Timeline" at bounding box center [1429, 23] width 45 height 17
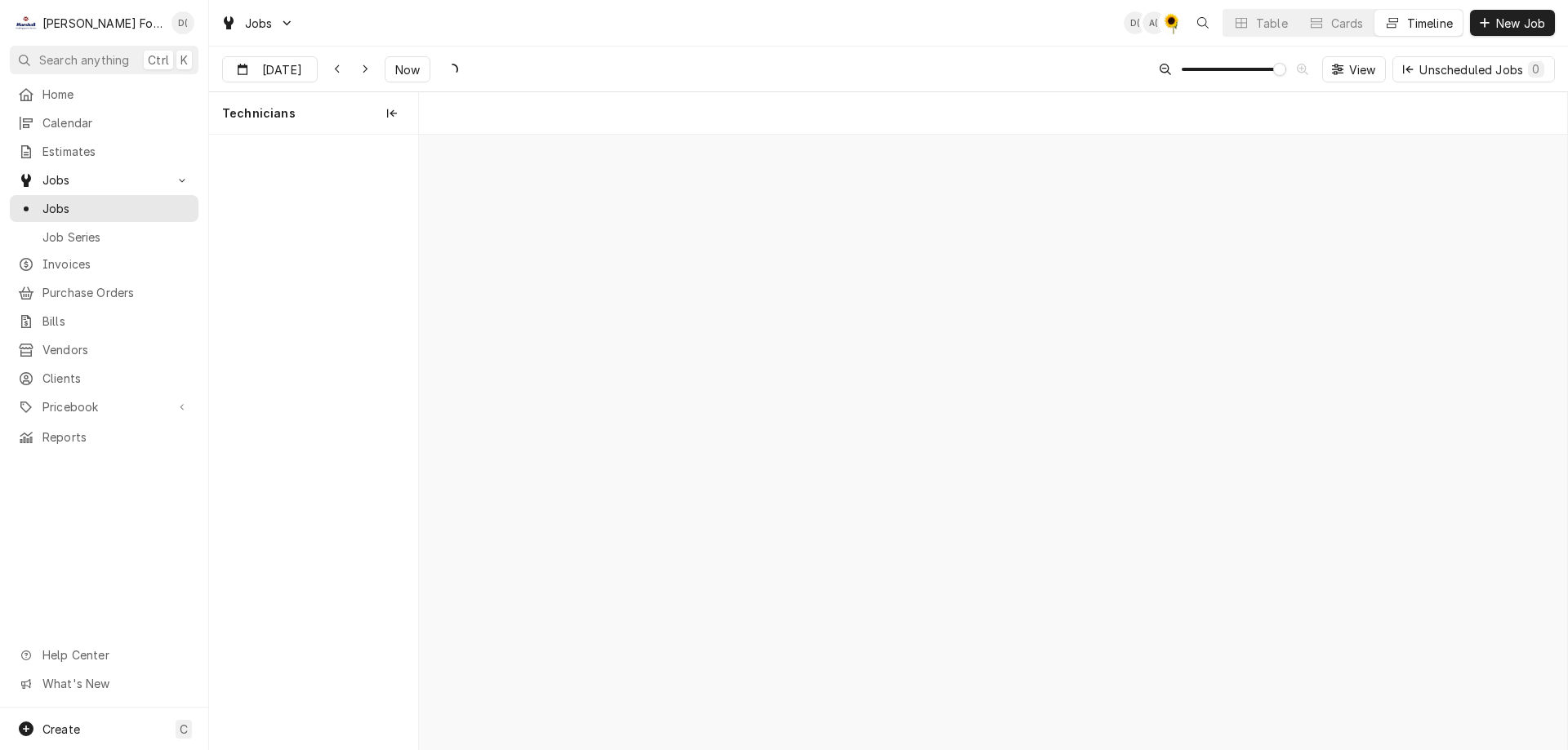
scroll to position [0, 22734]
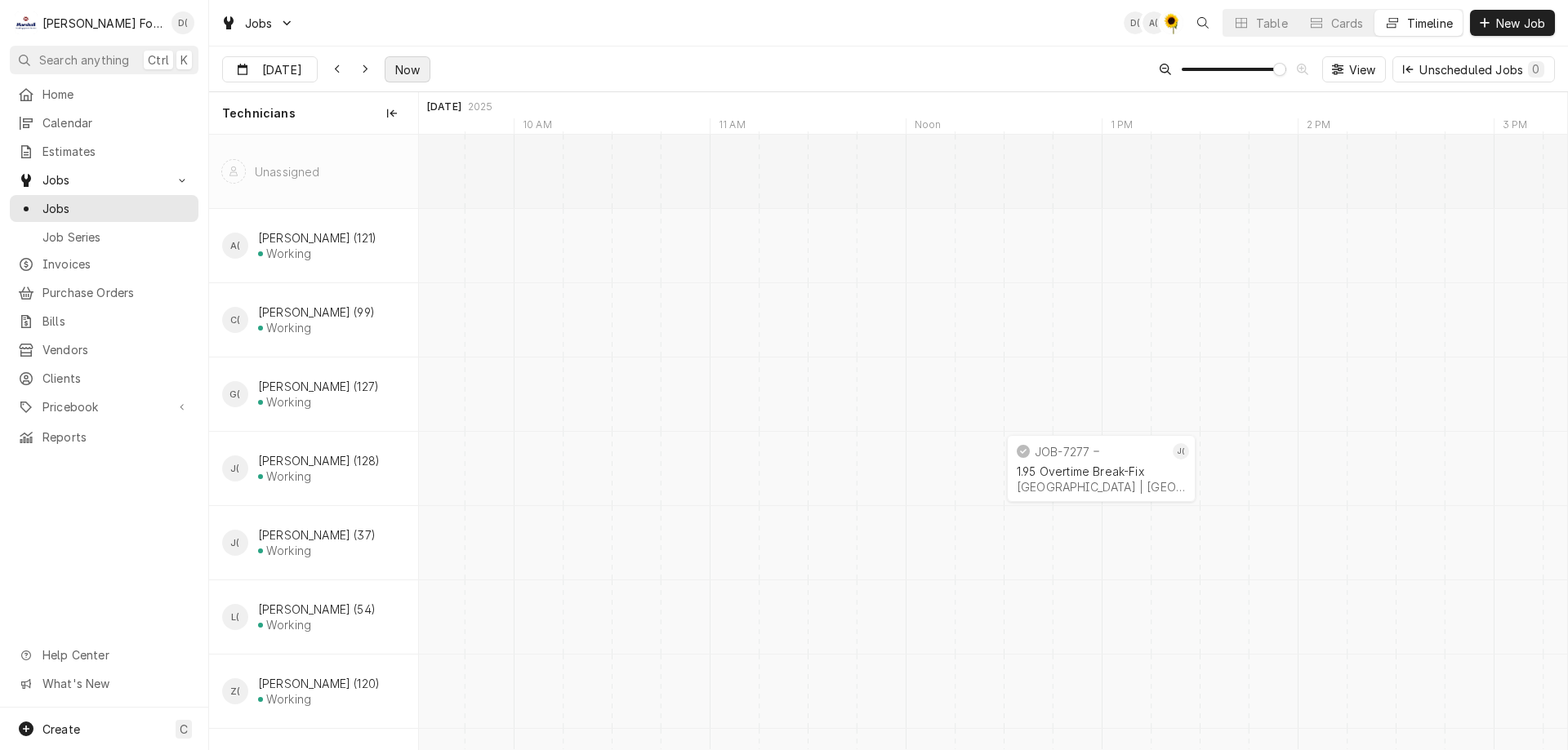
click at [384, 69] on button "Now" at bounding box center [406, 69] width 45 height 26
type input "Sep 9"
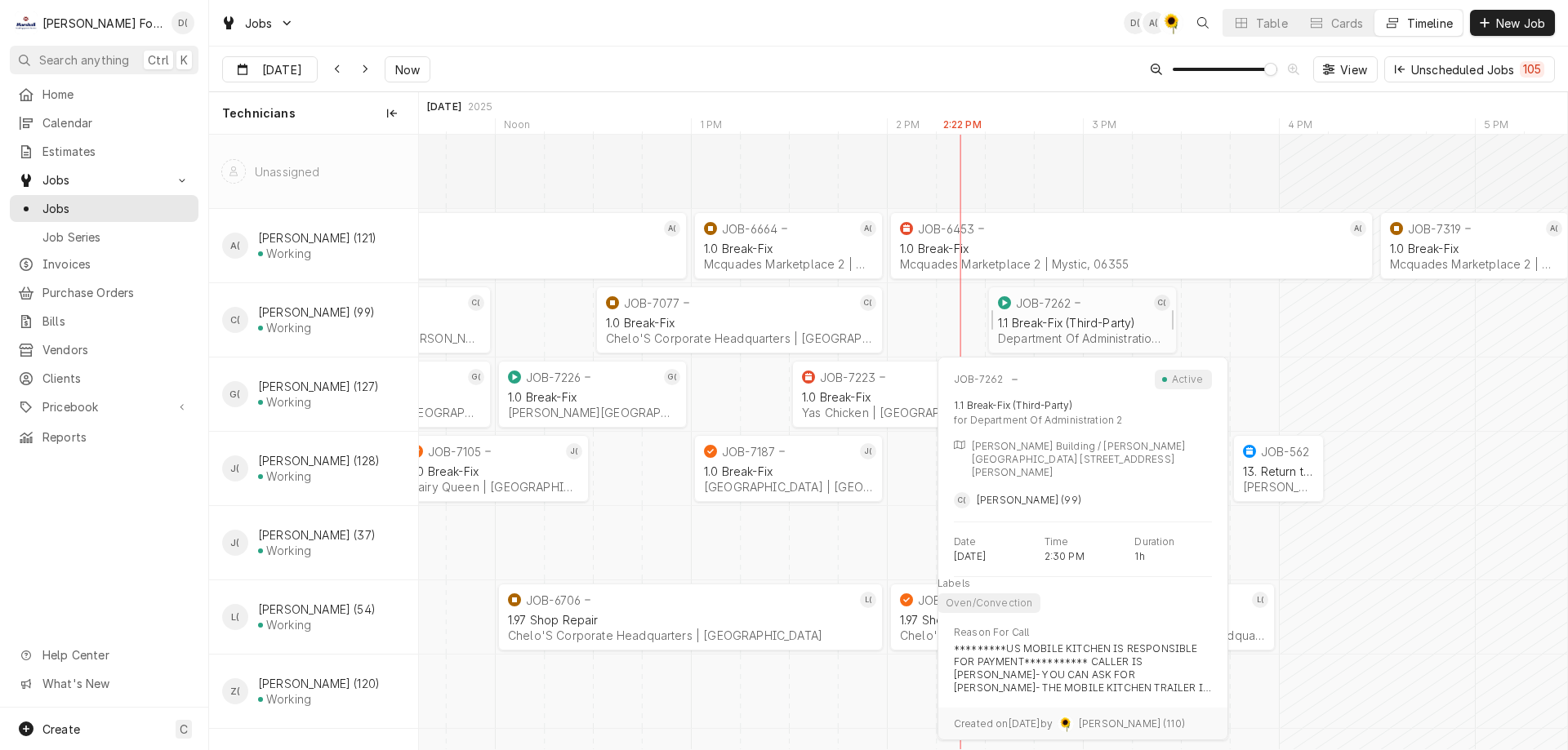
click at [1103, 321] on div "1.1 Break-Fix (Third-Party)" at bounding box center [1081, 322] width 169 height 14
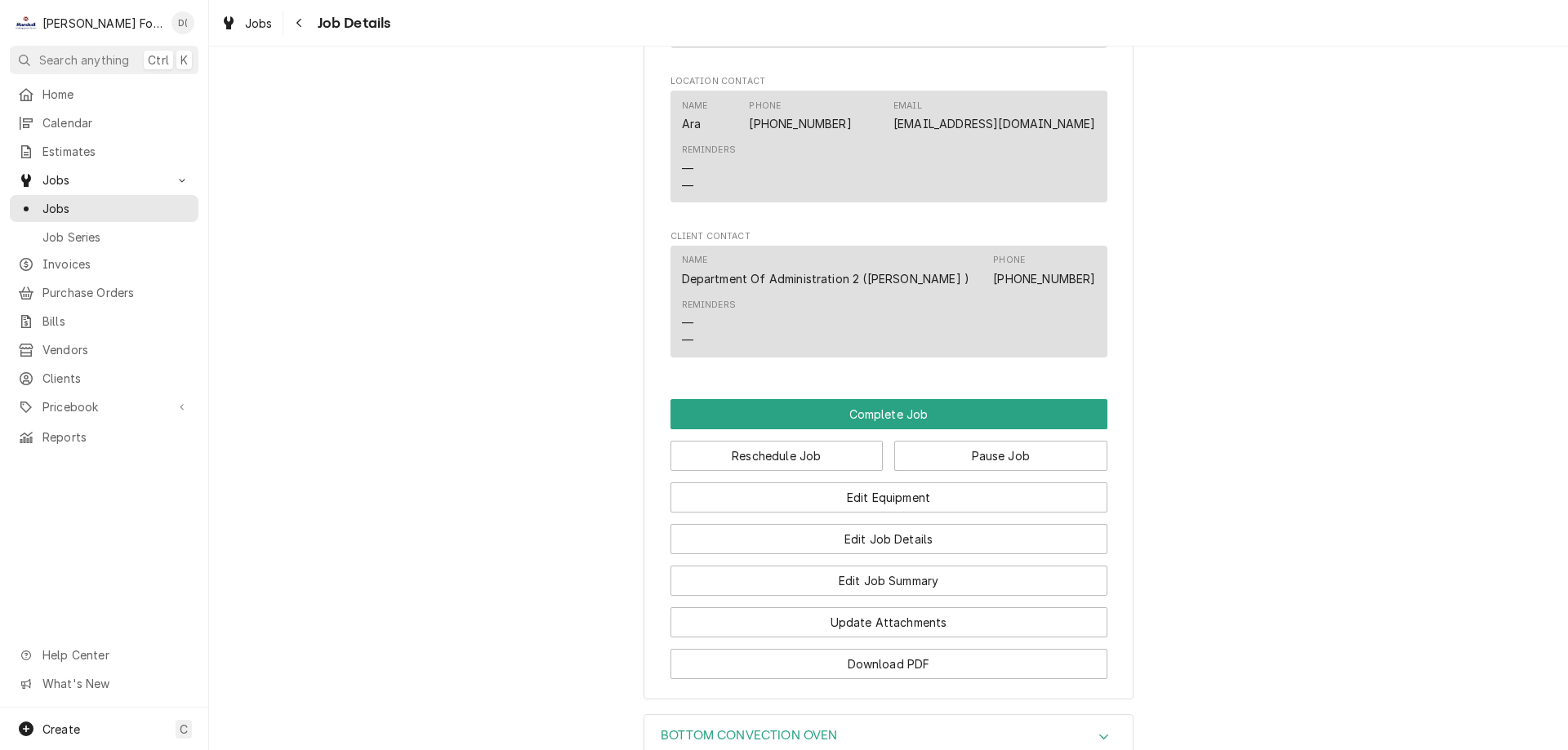
scroll to position [2034, 0]
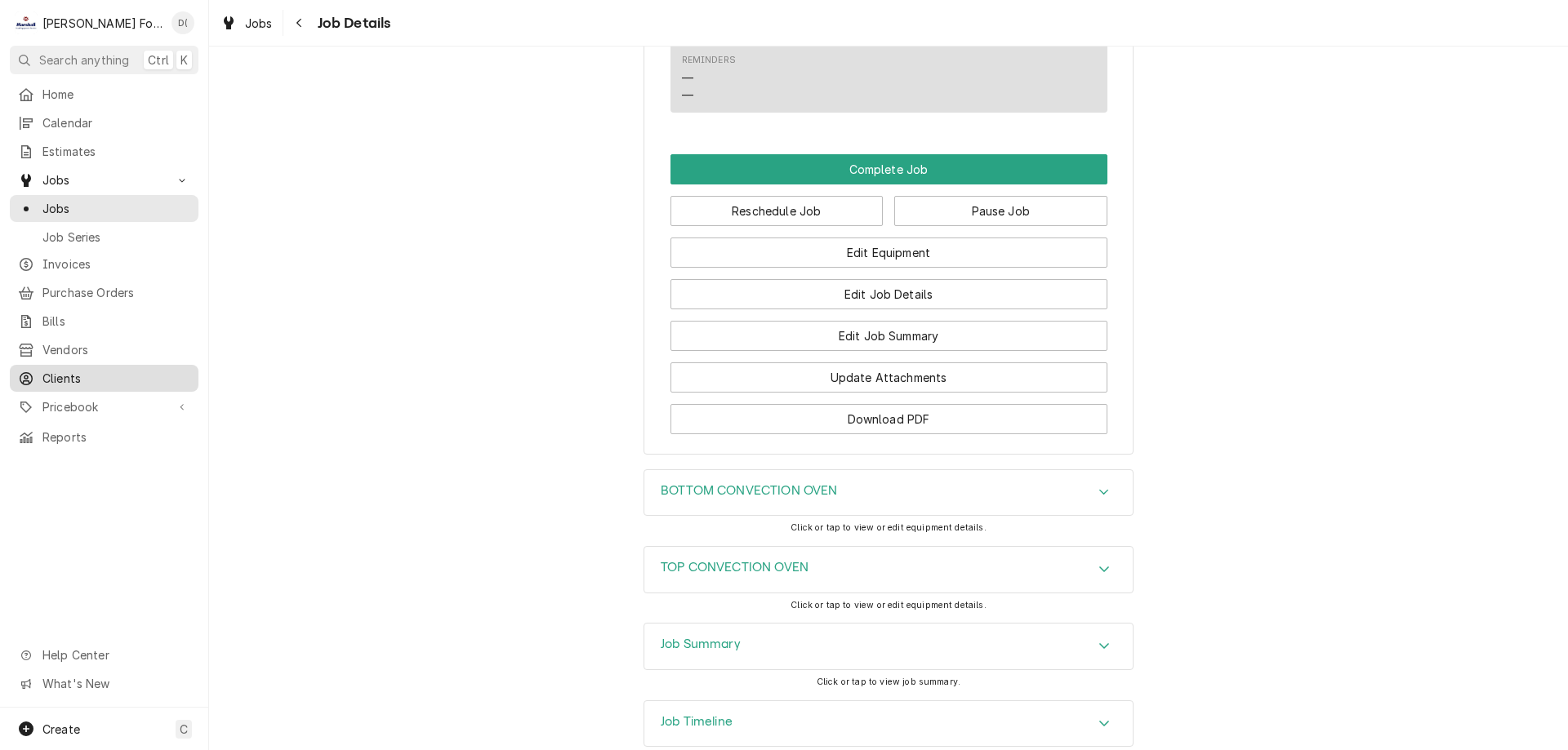
click at [90, 370] on span "Clients" at bounding box center [116, 378] width 148 height 17
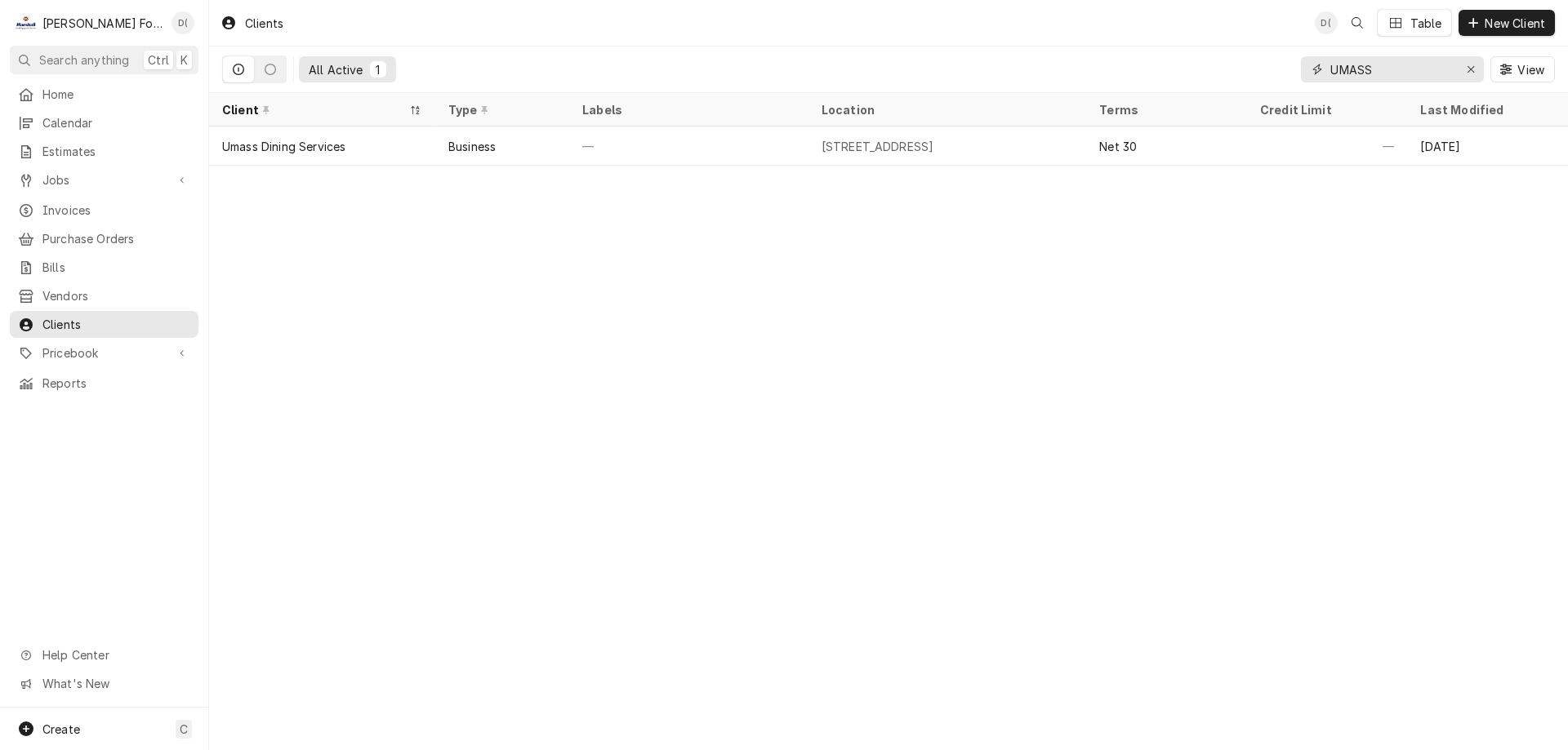
click at [1425, 71] on input "UMASS" at bounding box center [1391, 69] width 123 height 26
type input "U"
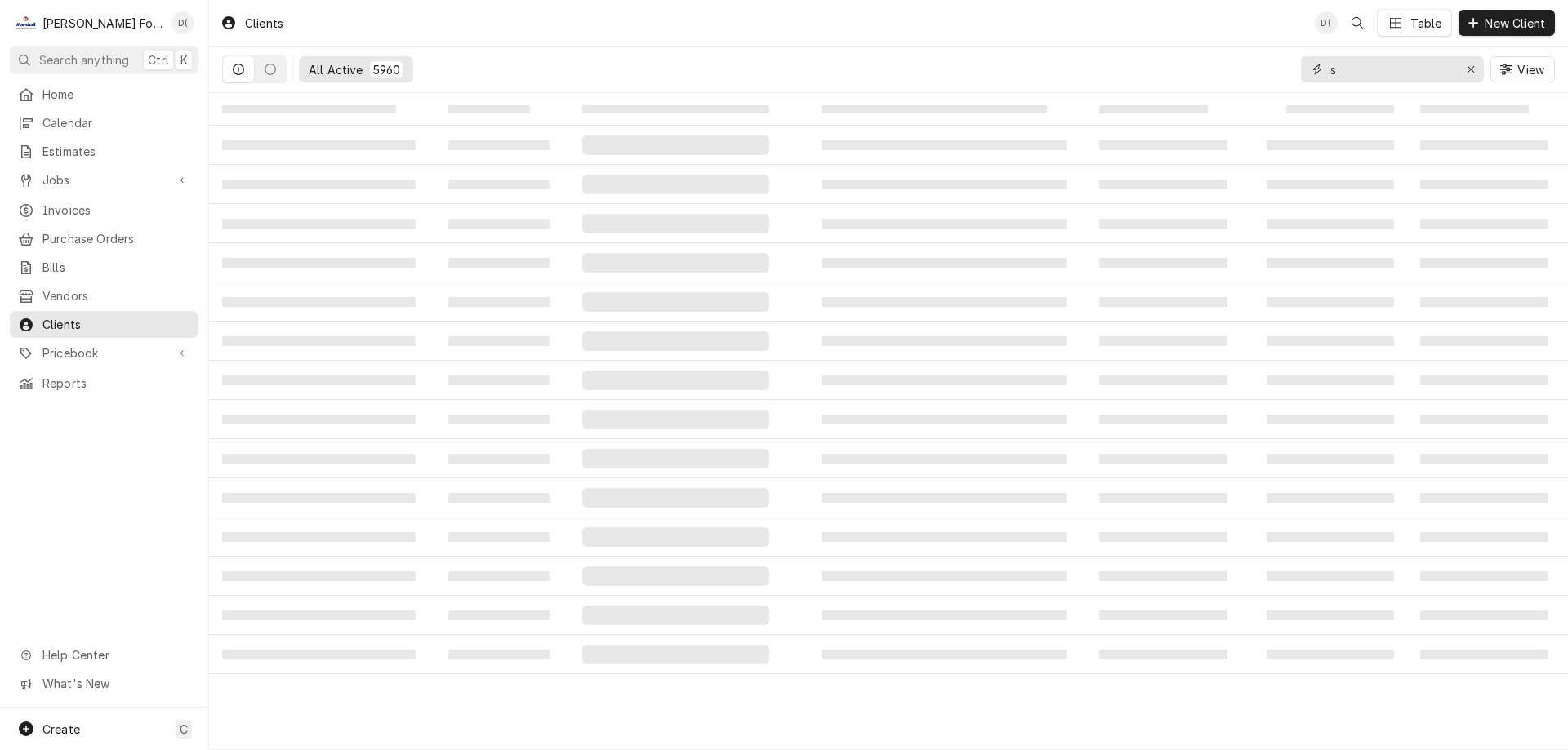
type input "s"
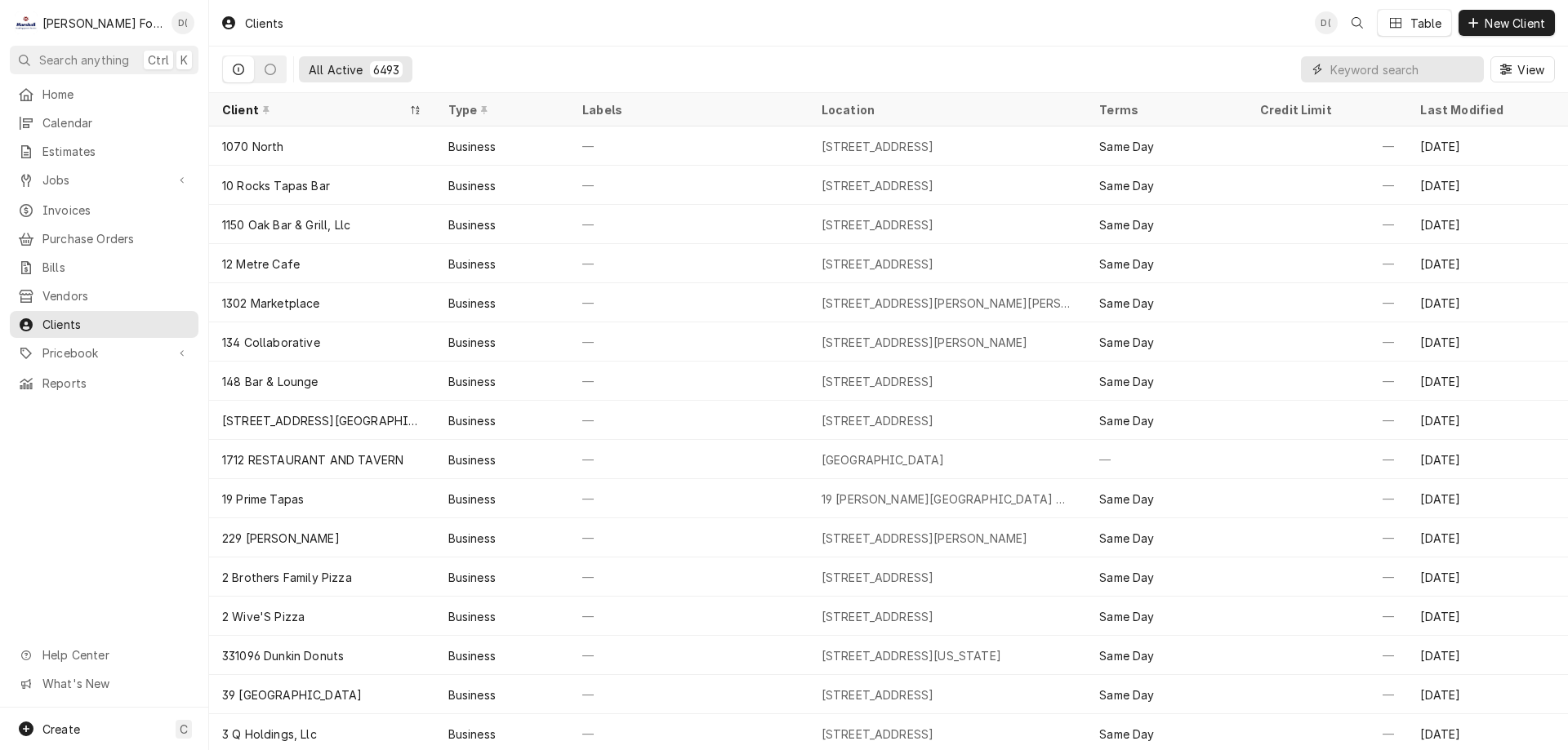
type input "i"
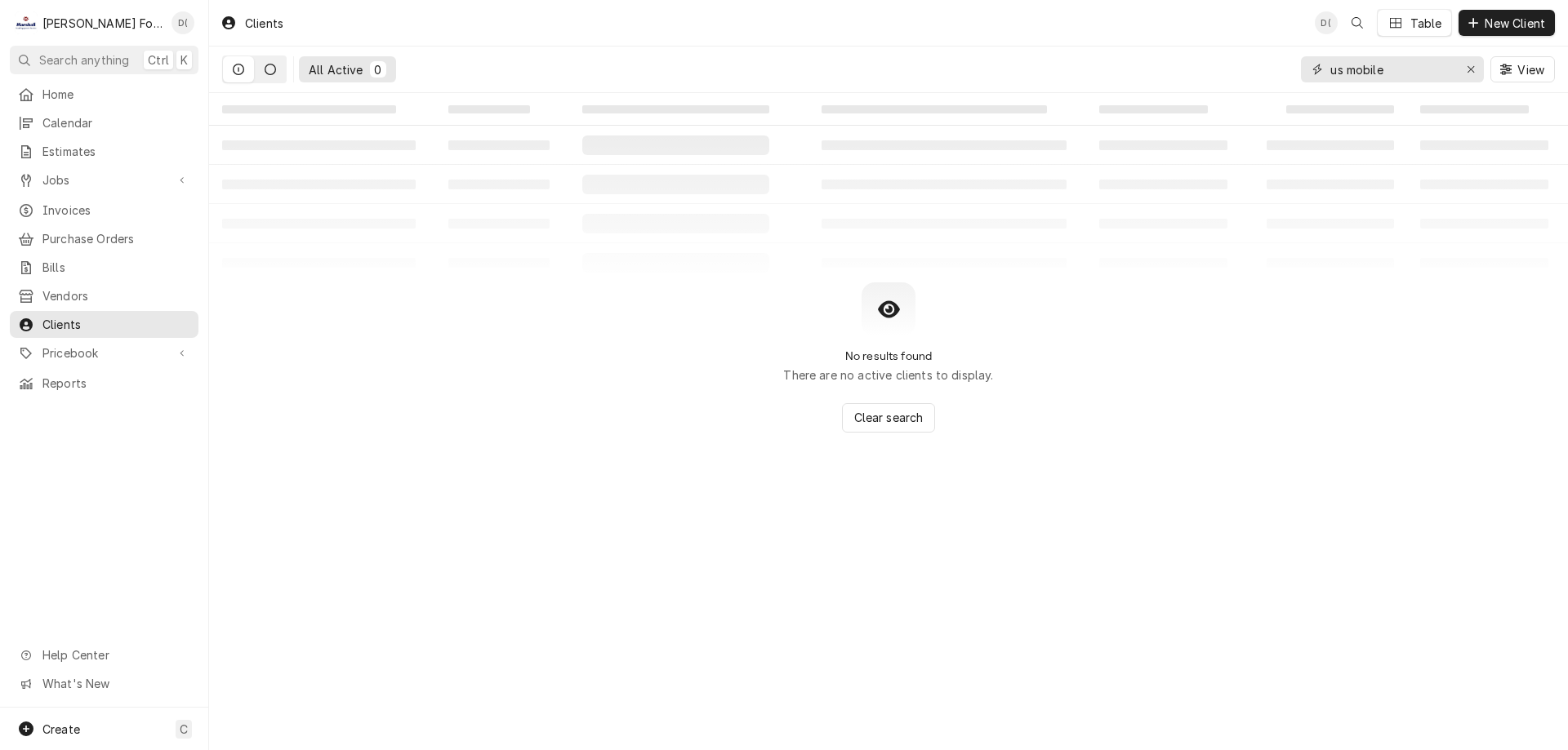
type input "us mobile"
click at [272, 70] on icon "Dynamic Content Wrapper" at bounding box center [270, 69] width 12 height 12
click at [246, 69] on button "Dynamic Content Wrapper" at bounding box center [238, 69] width 31 height 26
click at [89, 178] on span "Jobs" at bounding box center [104, 181] width 124 height 17
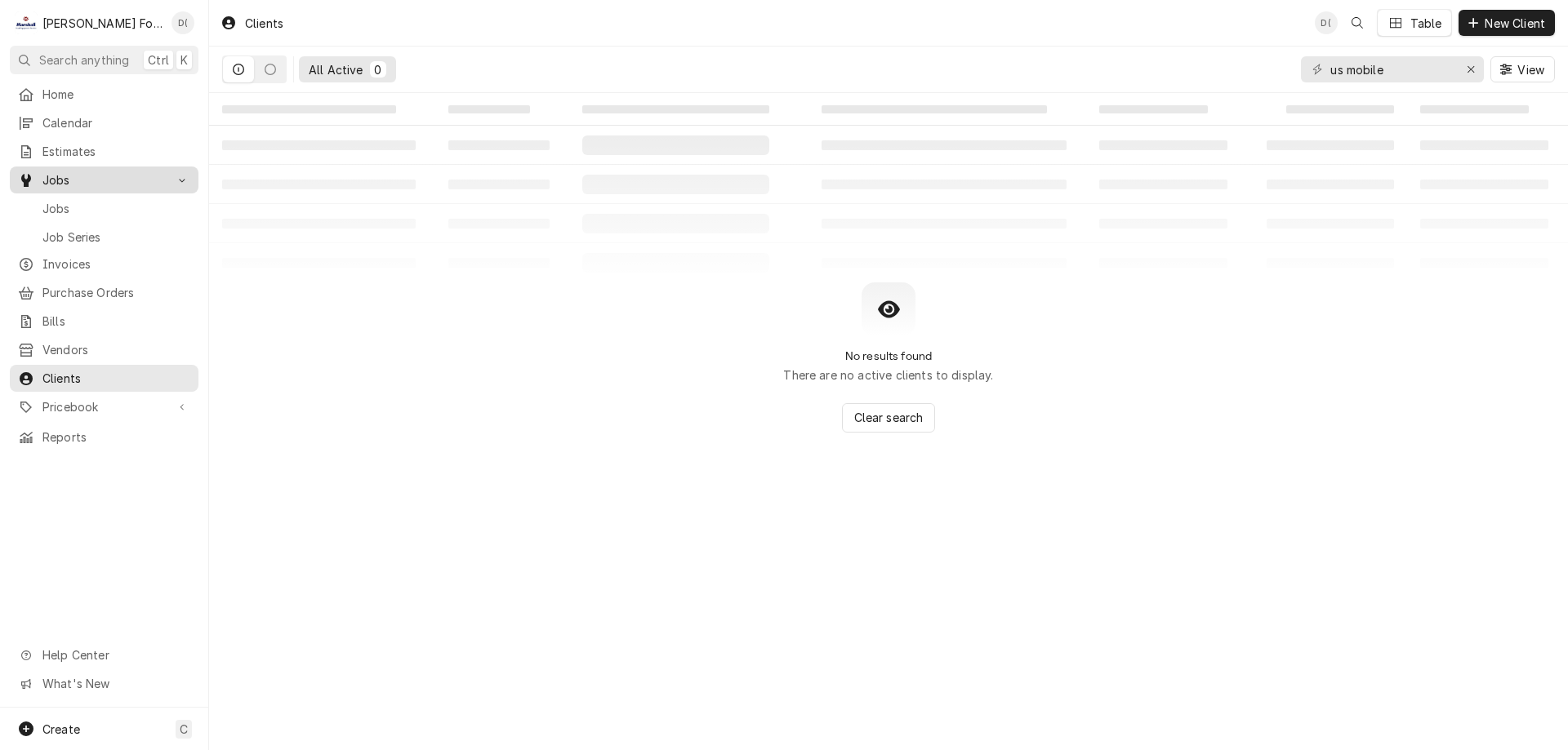
click at [98, 172] on span "Jobs" at bounding box center [104, 181] width 124 height 17
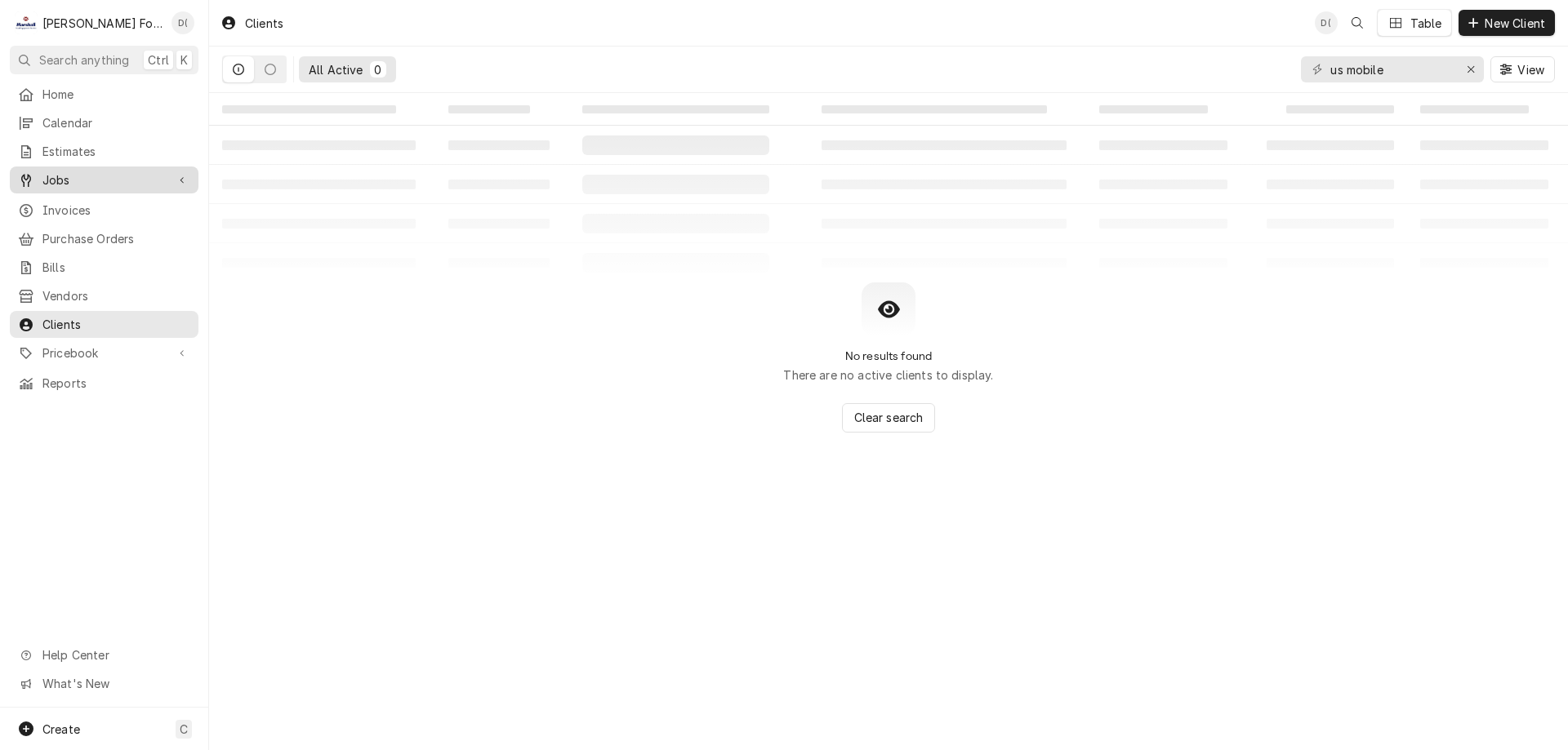
click at [87, 172] on span "Jobs" at bounding box center [104, 181] width 124 height 17
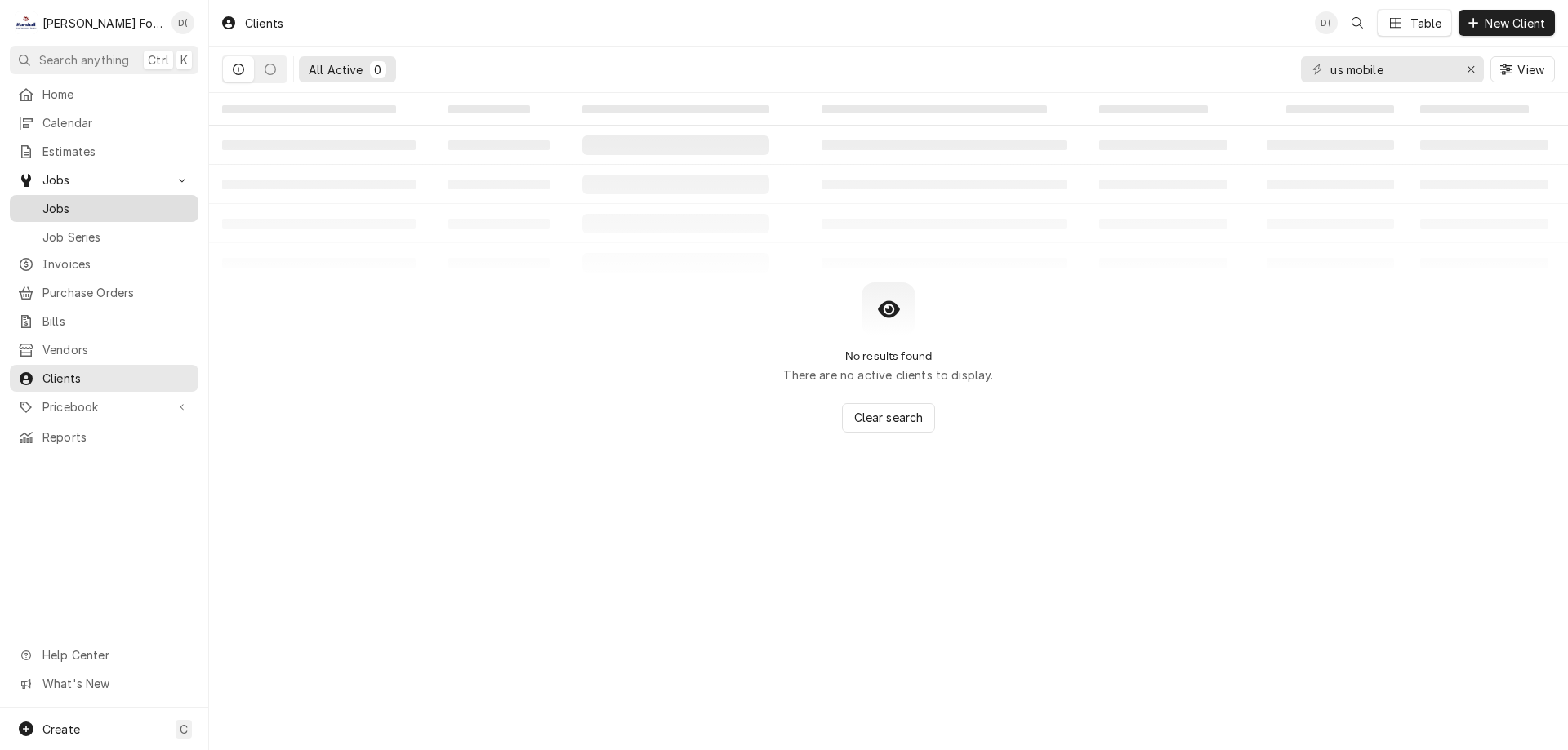
drag, startPoint x: 68, startPoint y: 196, endPoint x: 98, endPoint y: 194, distance: 30.1
click at [69, 200] on span "Jobs" at bounding box center [116, 208] width 148 height 17
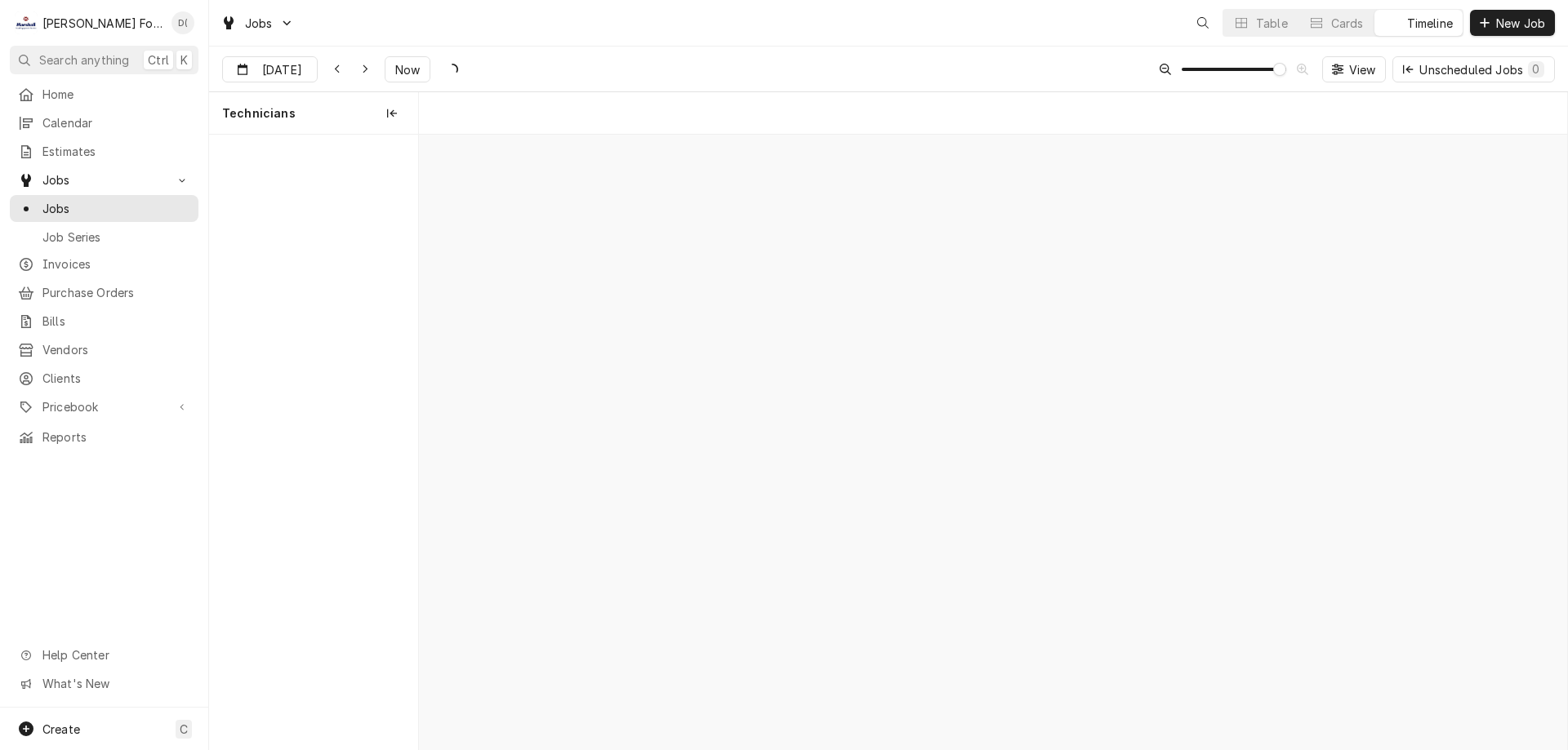
scroll to position [0, 22752]
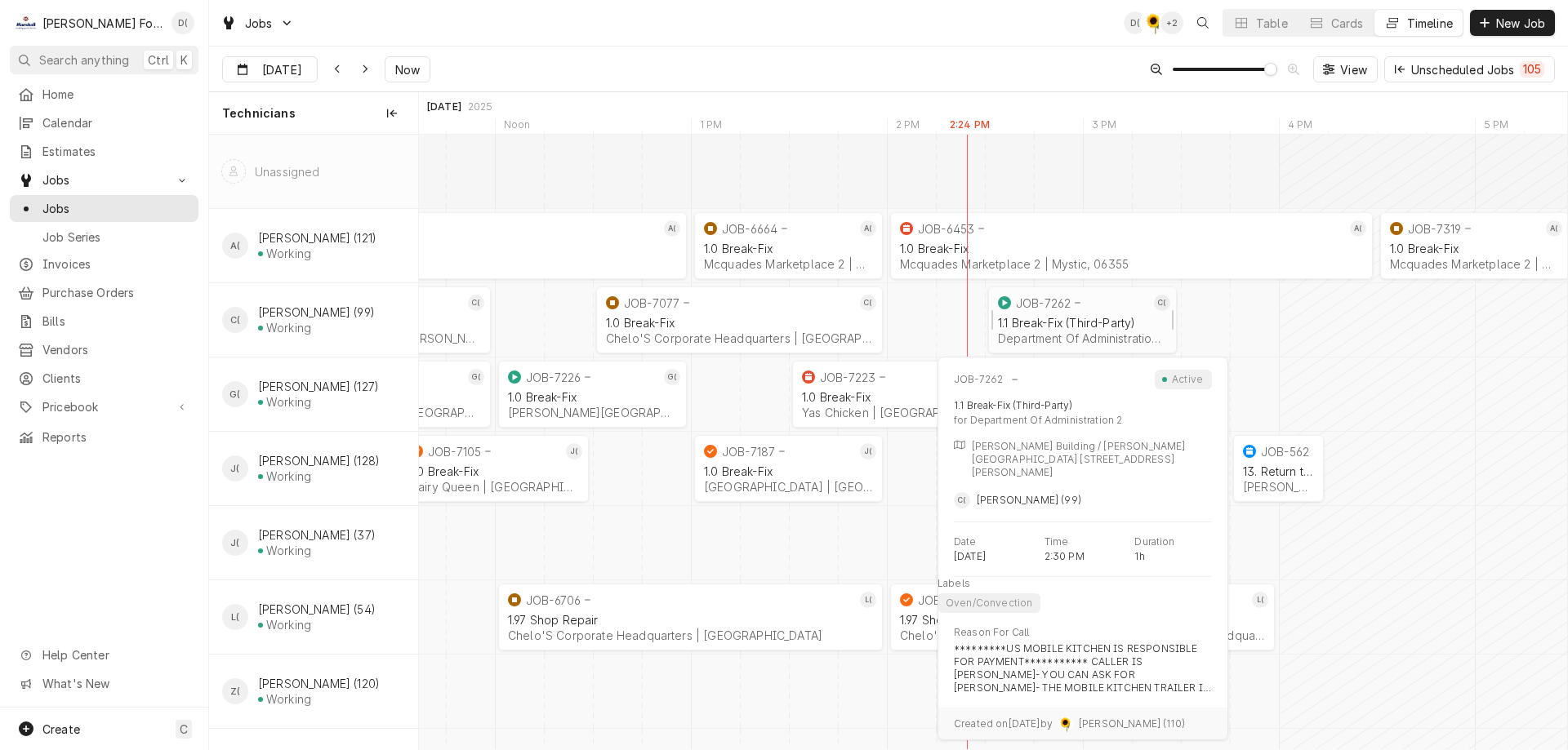
click at [1124, 338] on div "Department Of Administration 2 | [GEOGRAPHIC_DATA], 02920" at bounding box center [1081, 338] width 169 height 14
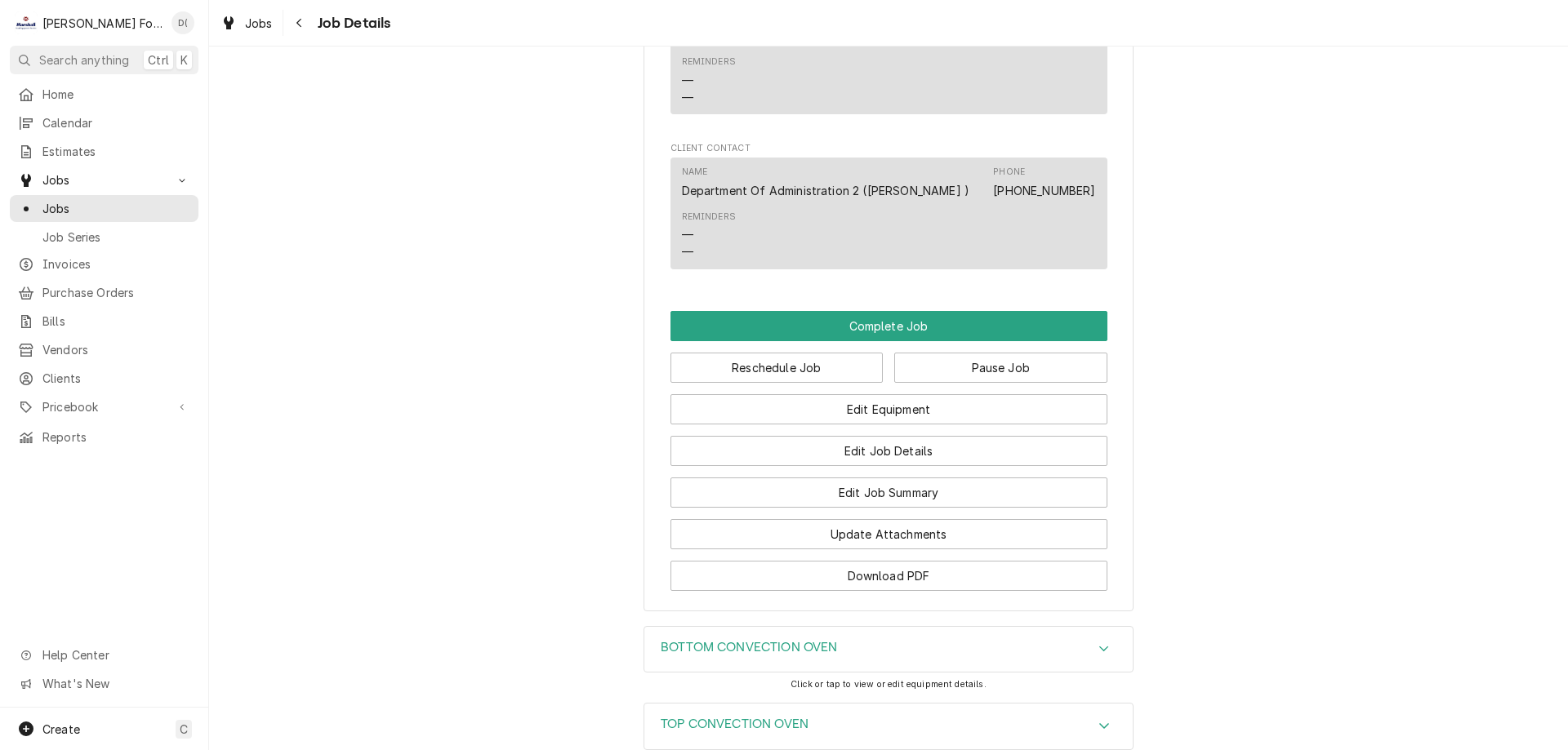
scroll to position [2034, 0]
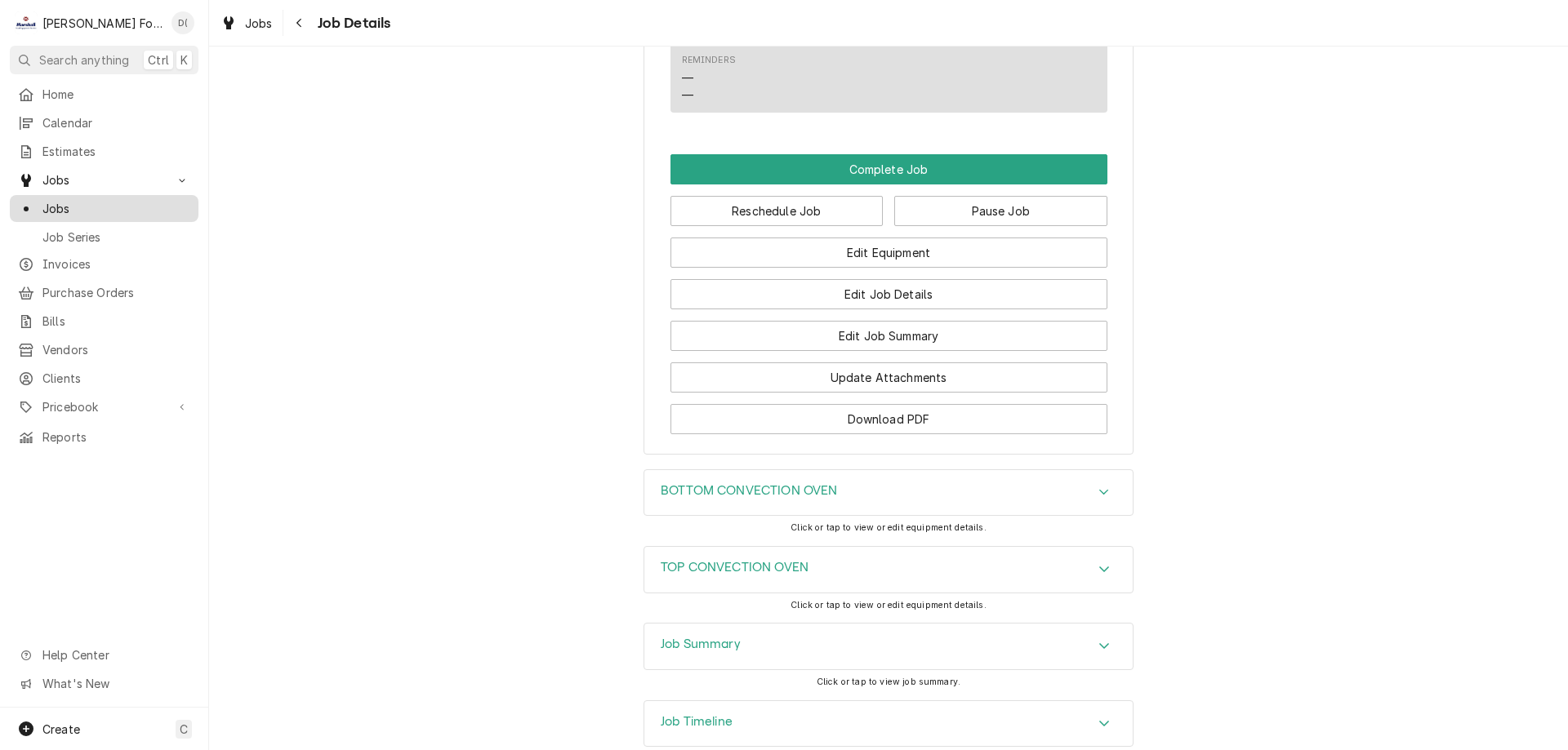
click at [137, 200] on span "Jobs" at bounding box center [116, 208] width 148 height 17
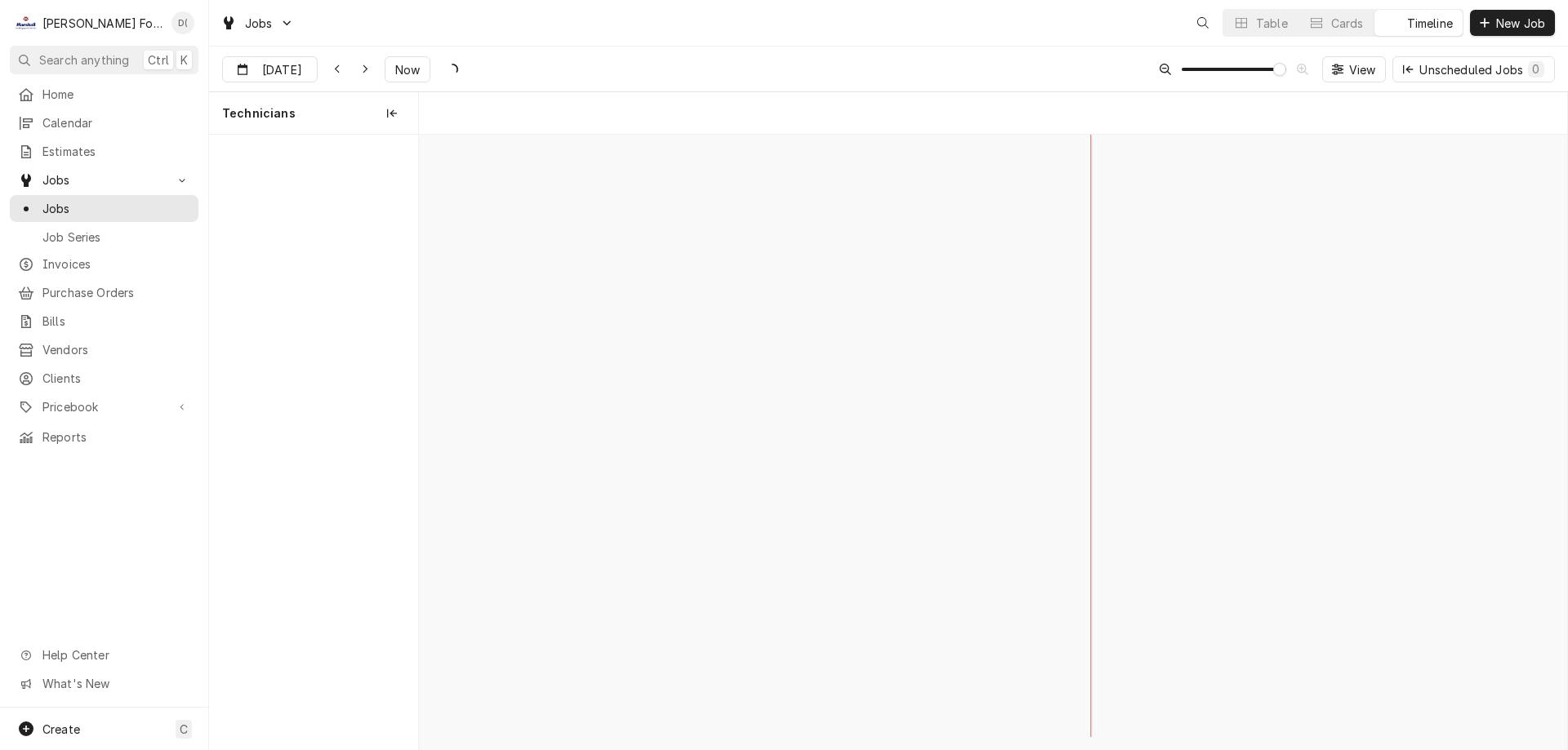
scroll to position [0, 22752]
